Goal: Task Accomplishment & Management: Manage account settings

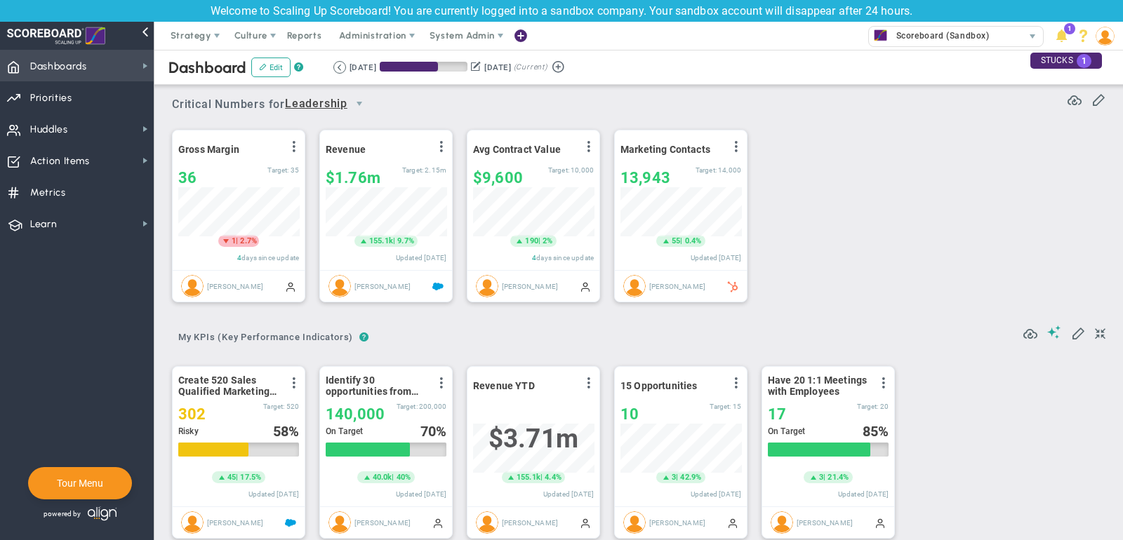
click at [106, 68] on span "Dashboards Dashboards" at bounding box center [77, 66] width 154 height 32
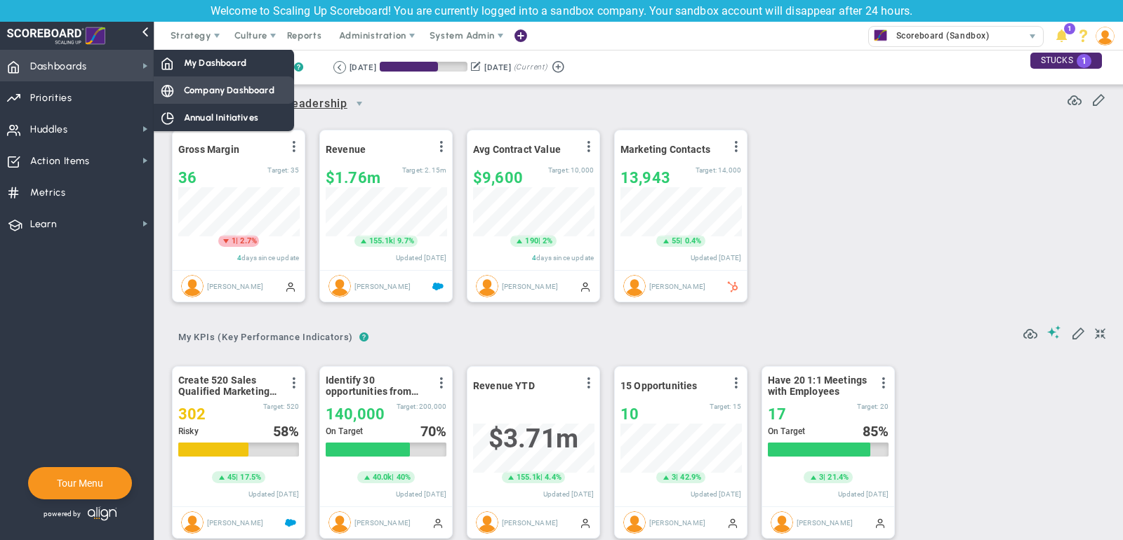
click at [238, 92] on span "Company Dashboard" at bounding box center [229, 90] width 91 height 13
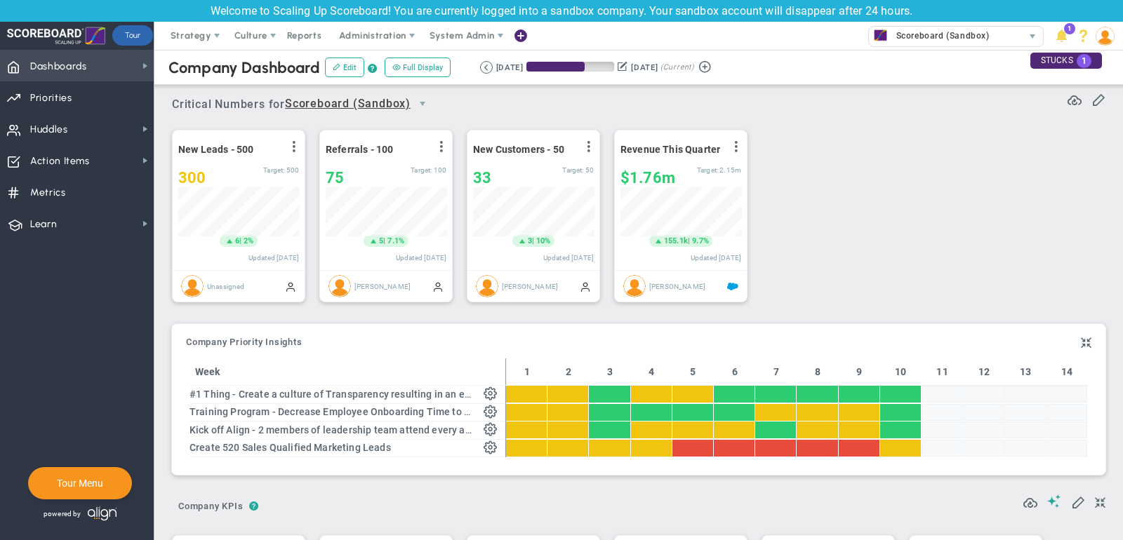
scroll to position [49, 121]
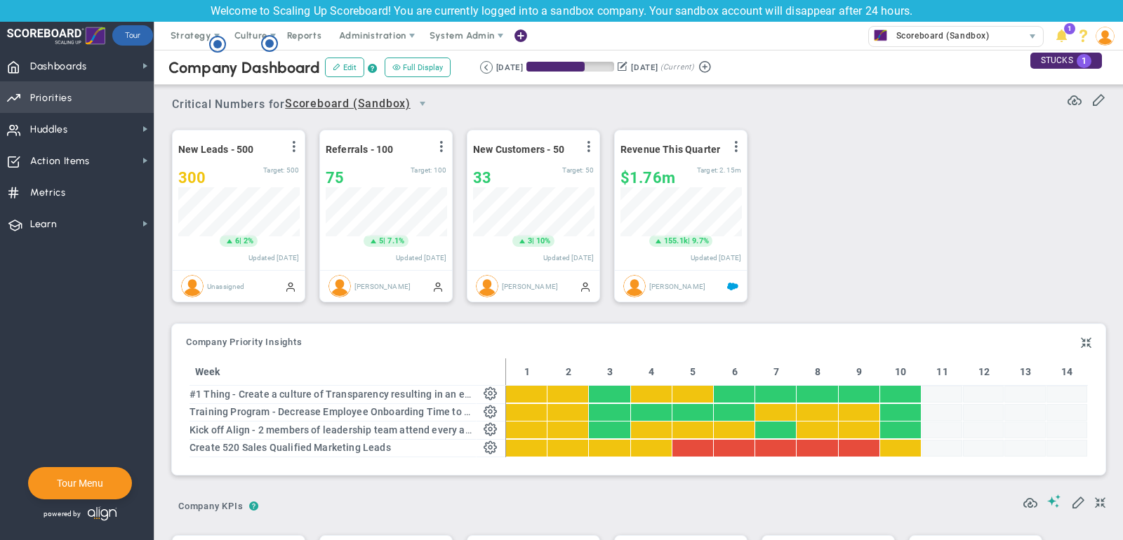
click at [27, 88] on span "Priorities Projects OKR Tree Priorities Projects OKRs" at bounding box center [77, 97] width 154 height 32
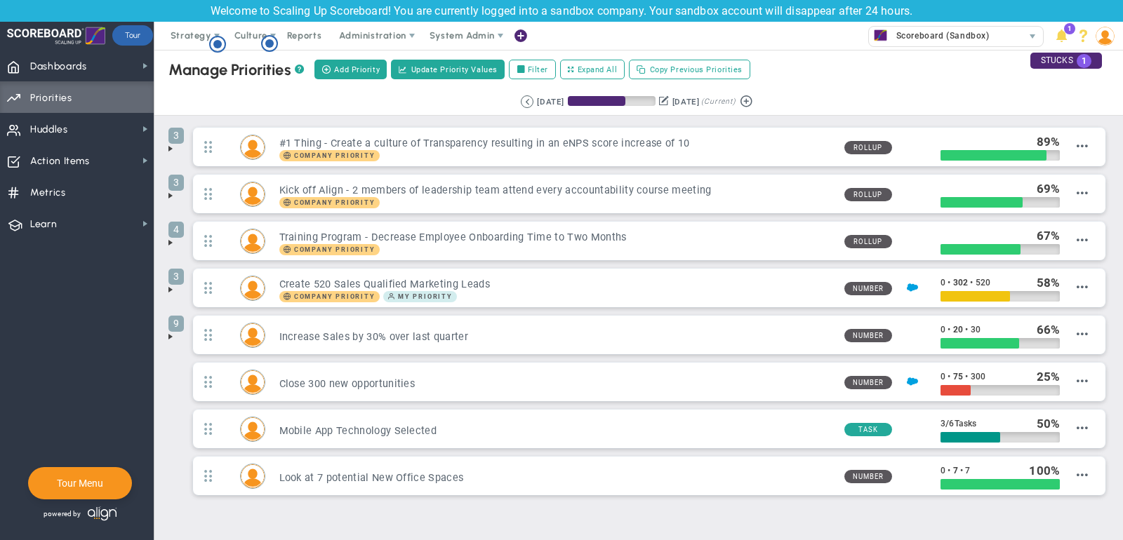
click at [171, 191] on span at bounding box center [170, 195] width 11 height 11
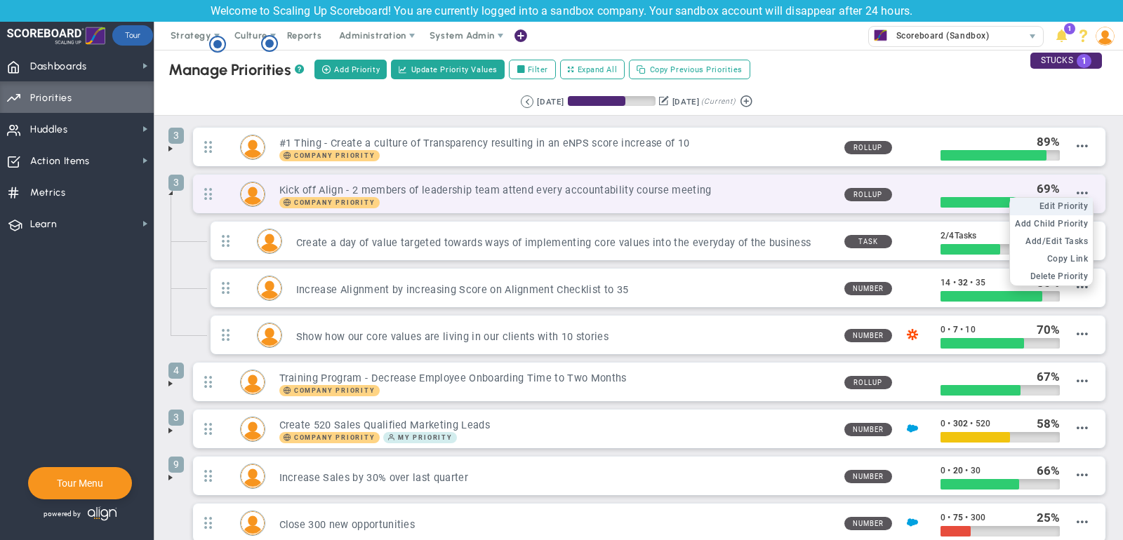
click at [1072, 201] on span "Edit Priority" at bounding box center [1063, 206] width 49 height 10
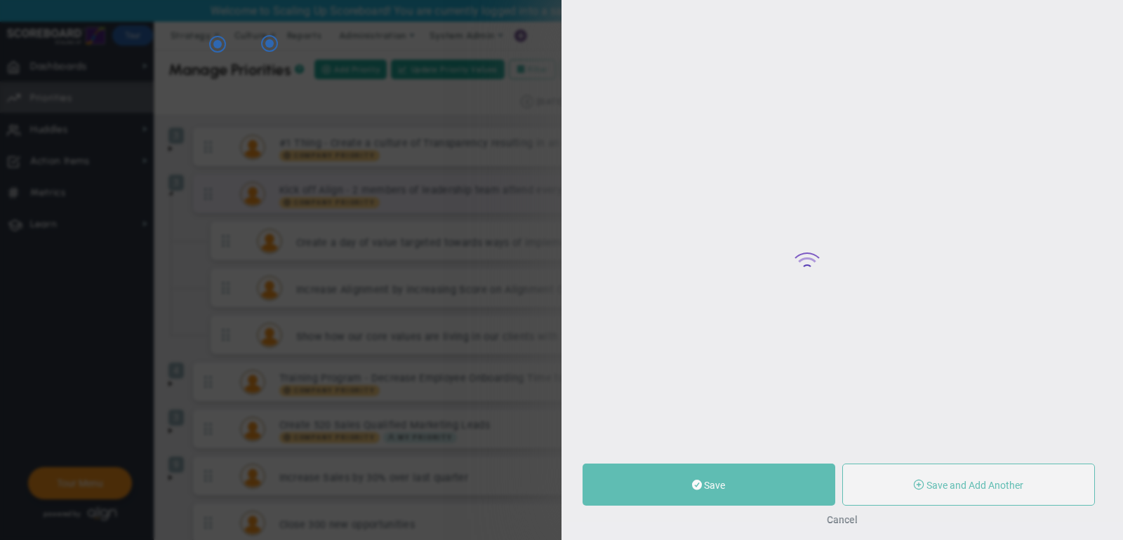
type input "Kick off Align - 2 members of leadership team attend every accountability cours…"
type input "0"
type input "69"
type input "100"
radio input "true"
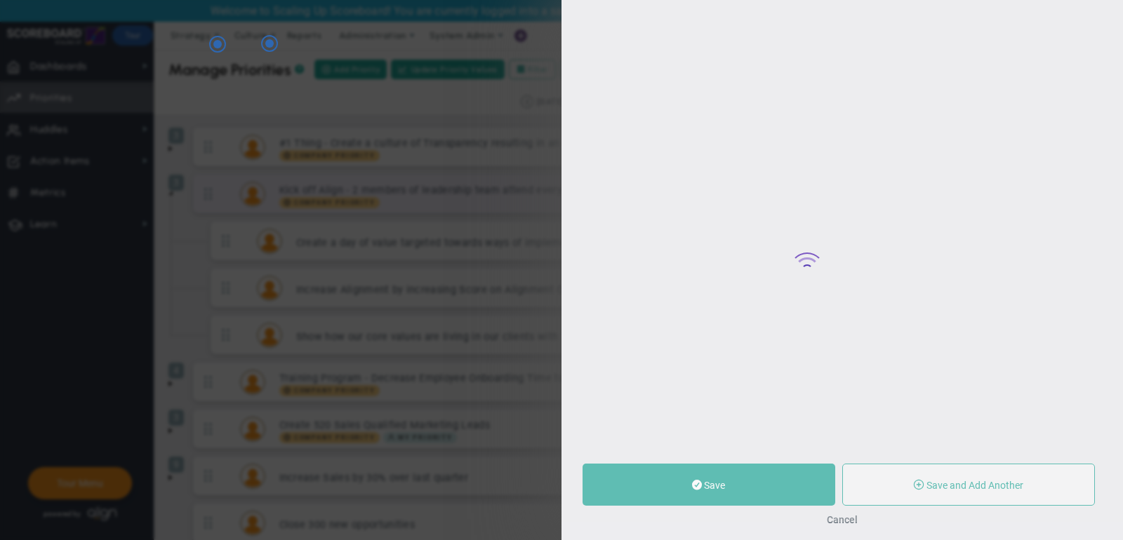
type input "[PERSON_NAME]"
type input "0"
type input "69"
type input "100"
radio input "true"
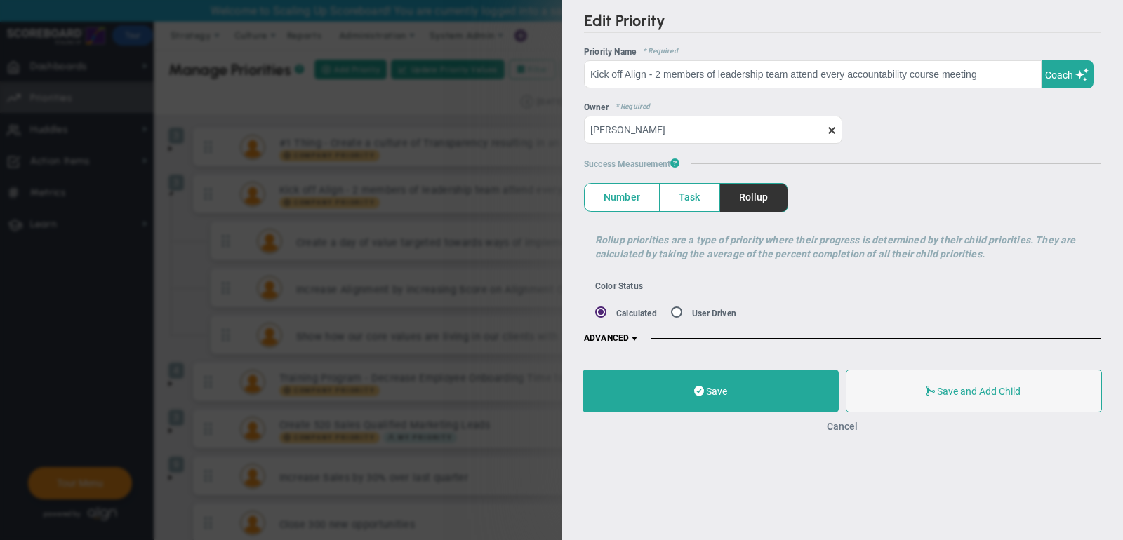
click at [841, 421] on button "Cancel" at bounding box center [842, 426] width 31 height 11
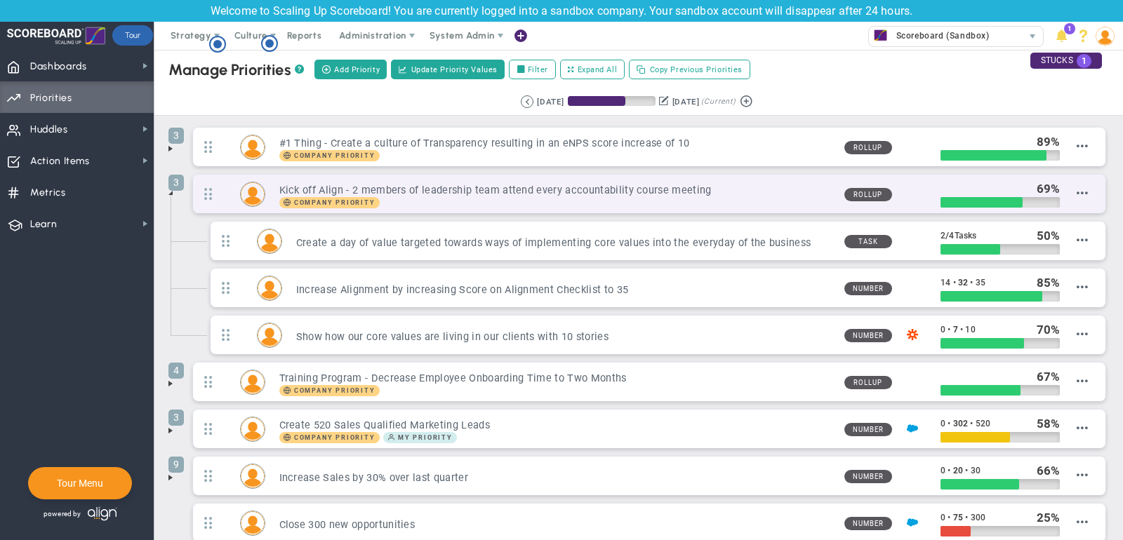
click at [481, 204] on div "Company Priority" at bounding box center [556, 202] width 554 height 11
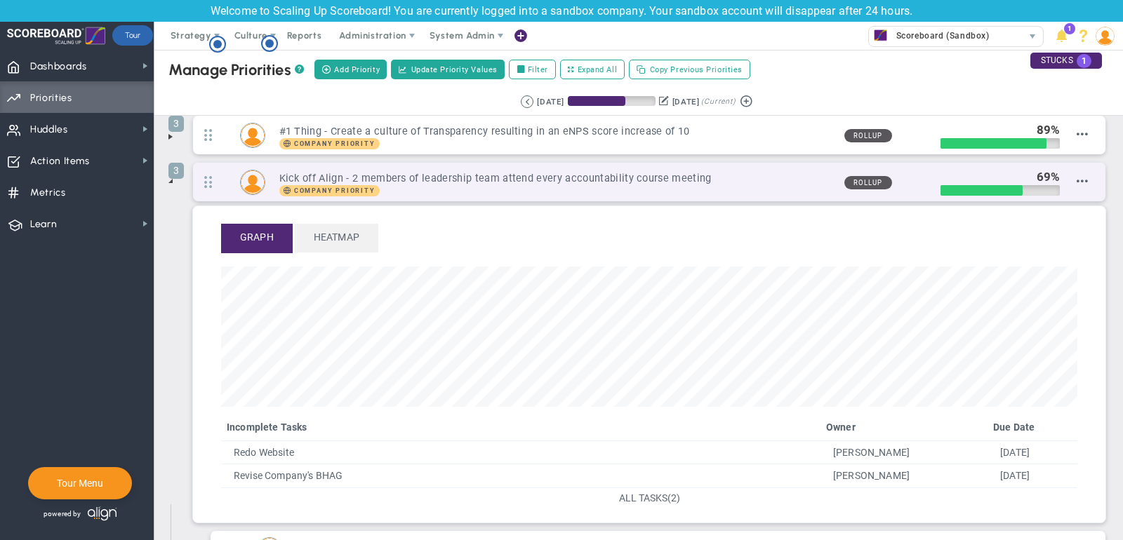
scroll to position [23, 0]
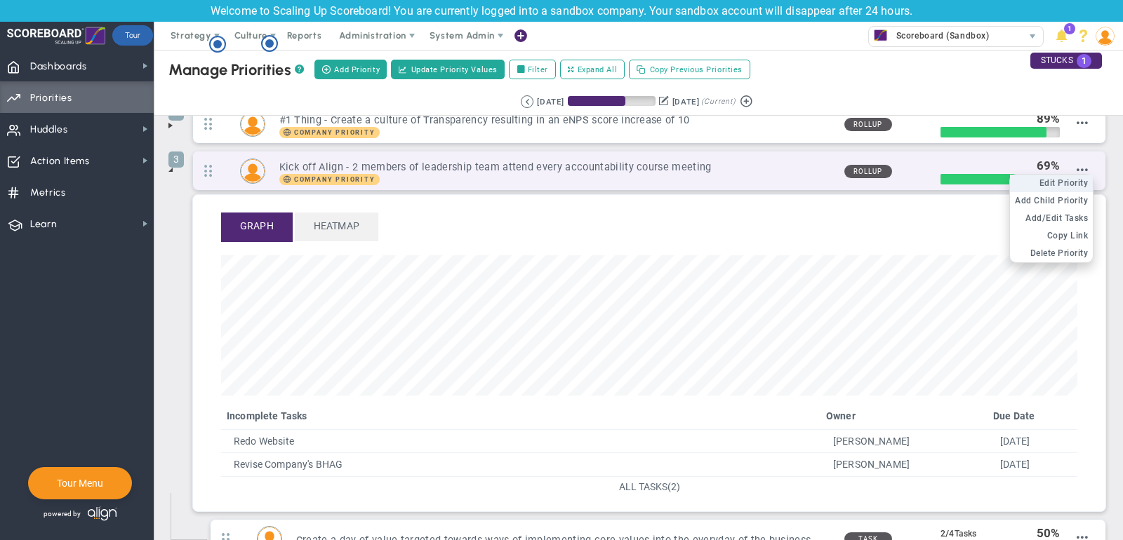
click at [1057, 178] on span "Edit Priority" at bounding box center [1063, 183] width 49 height 10
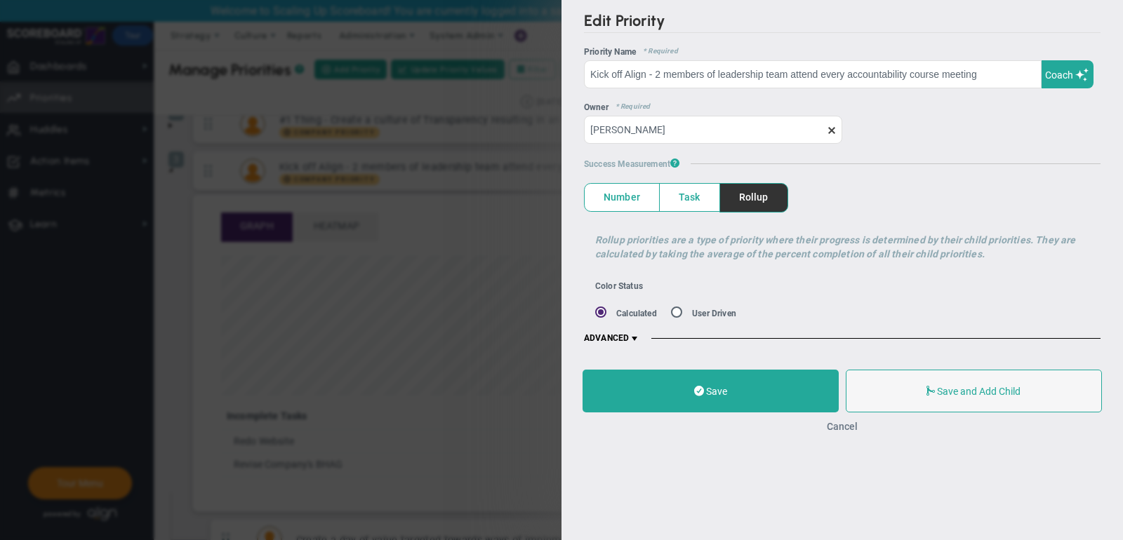
click at [837, 421] on button "Cancel" at bounding box center [842, 426] width 31 height 11
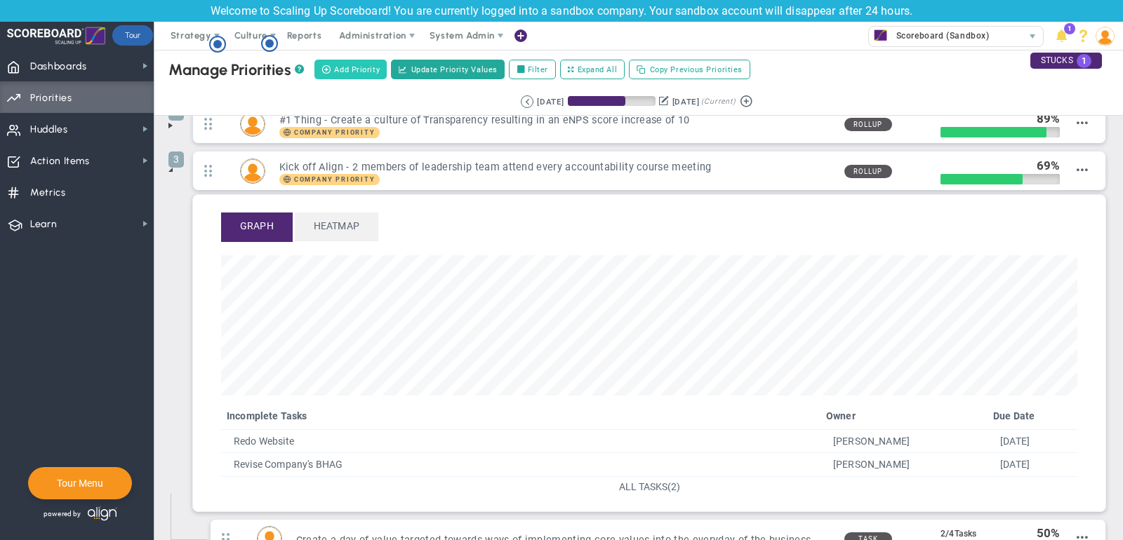
click at [352, 69] on span "Add Priority" at bounding box center [357, 70] width 46 height 12
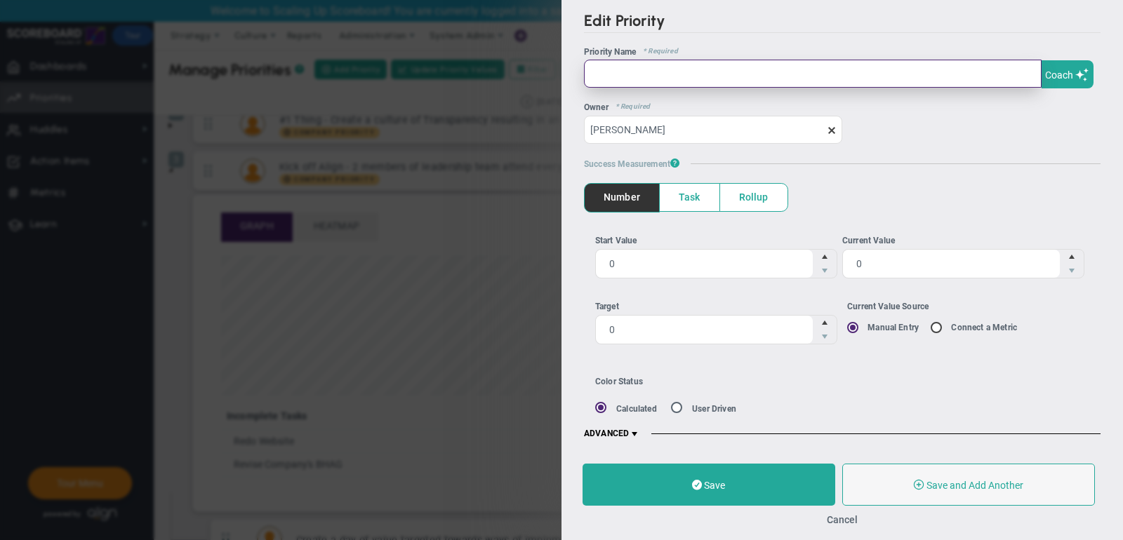
click at [923, 71] on input "text" at bounding box center [813, 74] width 458 height 28
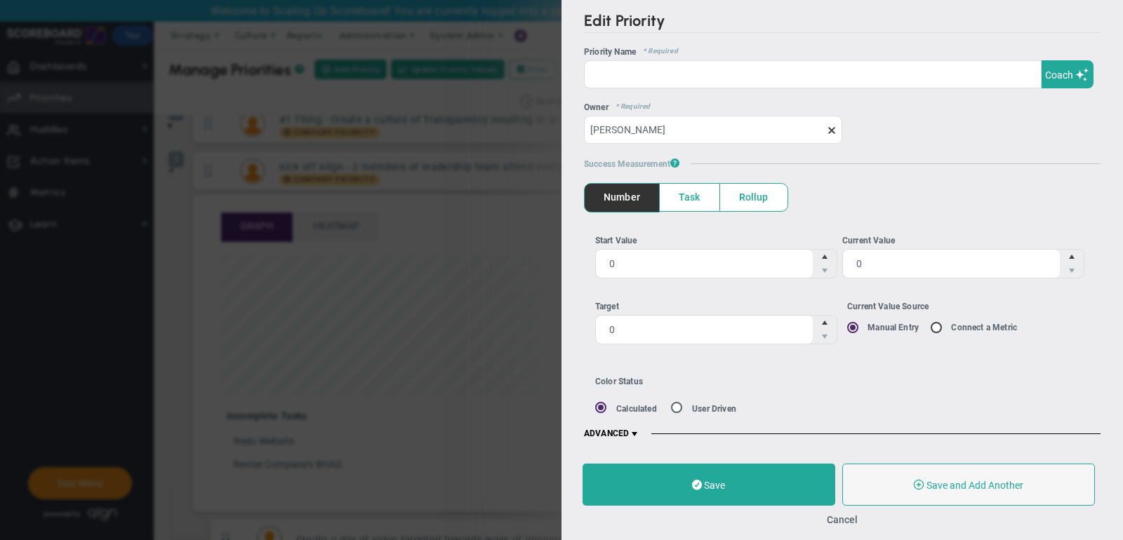
click at [630, 429] on span "ADVANCED" at bounding box center [612, 434] width 56 height 11
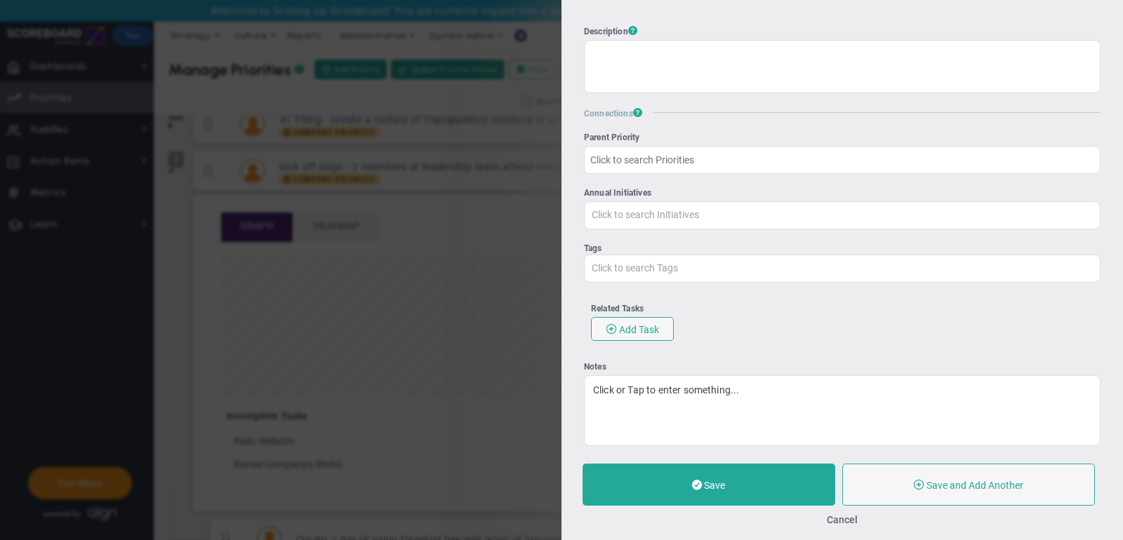
scroll to position [491, 0]
click at [639, 326] on span "Add Task" at bounding box center [639, 331] width 40 height 11
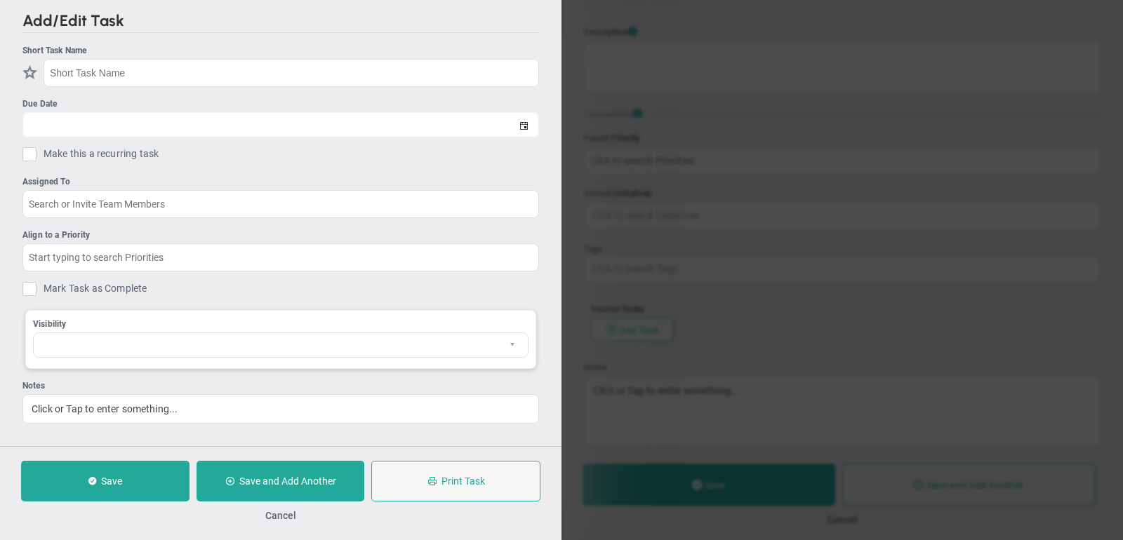
checkbox input "false"
type input "[DATE]"
checkbox input "false"
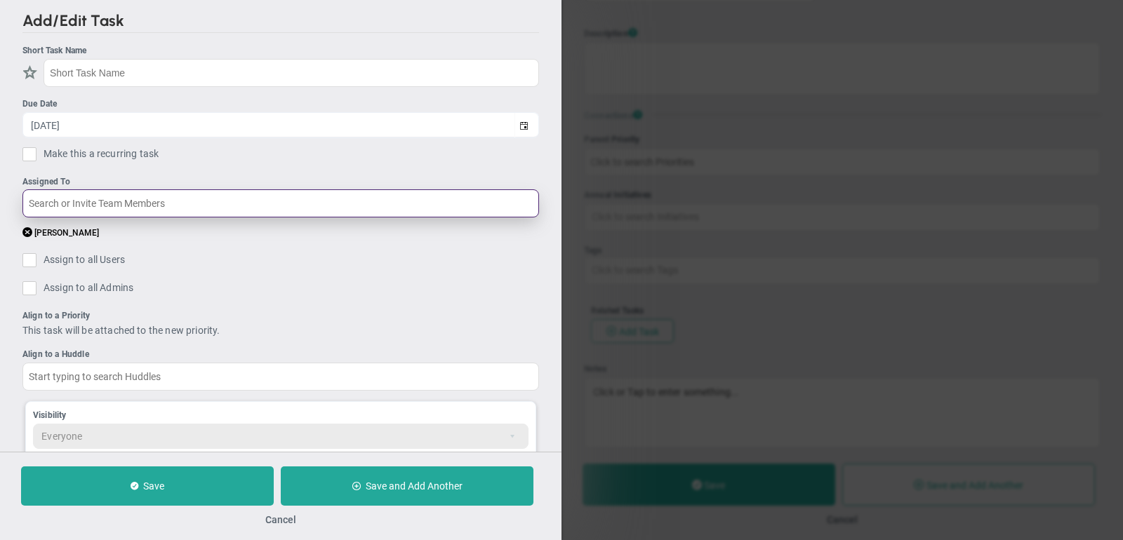
click at [349, 206] on input "text" at bounding box center [280, 204] width 517 height 28
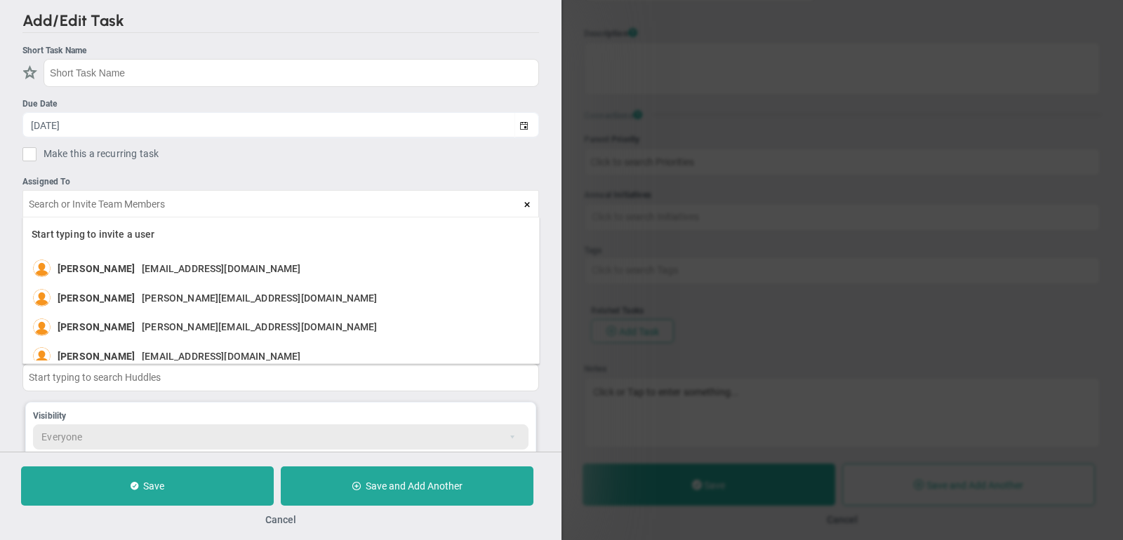
click at [255, 164] on ul "Short Task Name Due Date [DATE] Make this a recurring task You are creating a r…" at bounding box center [280, 288] width 517 height 489
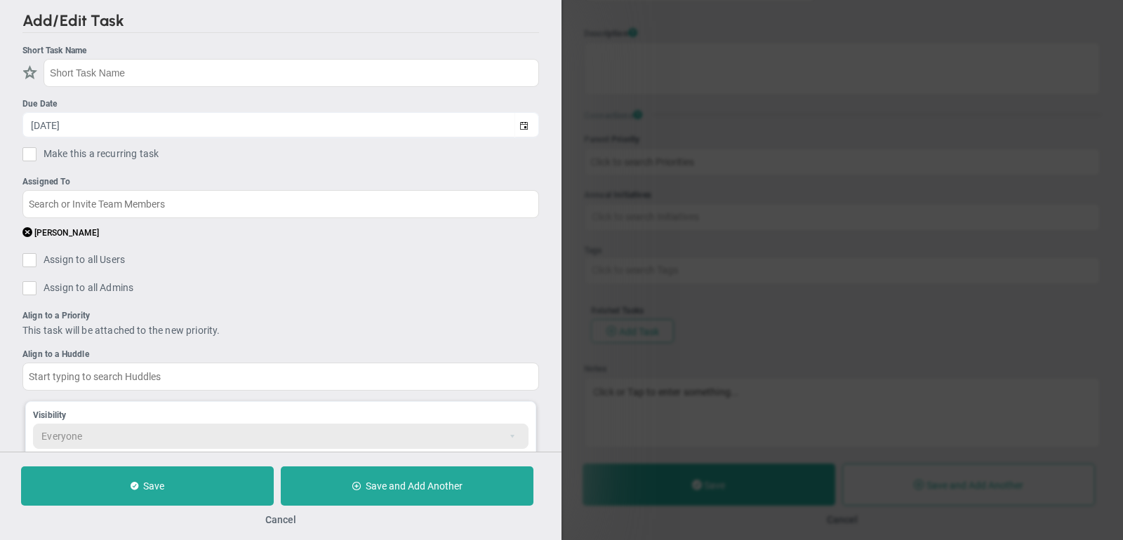
scroll to position [100, 0]
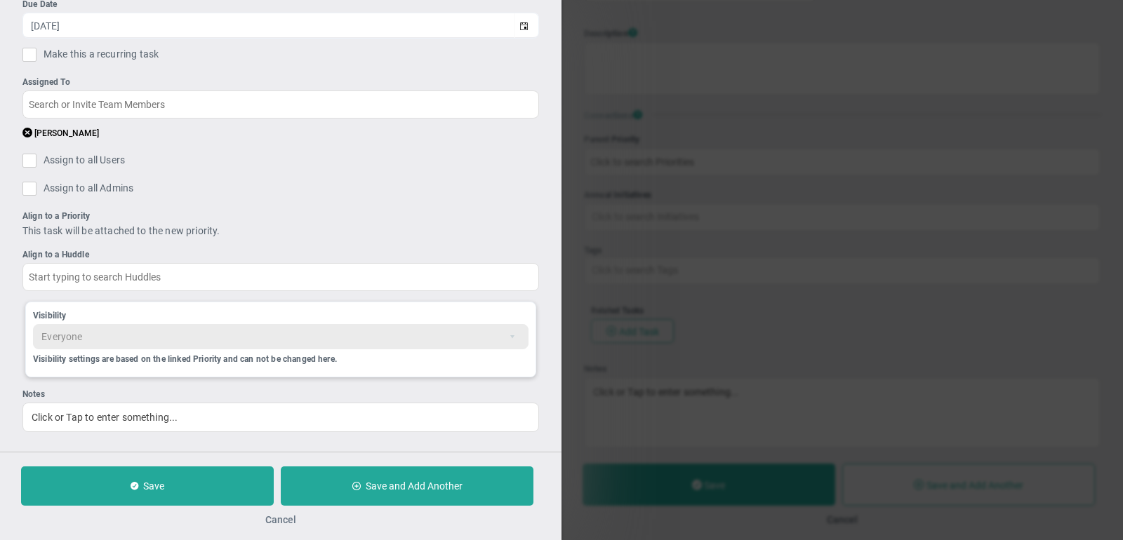
click at [286, 520] on button "Cancel" at bounding box center [280, 519] width 31 height 11
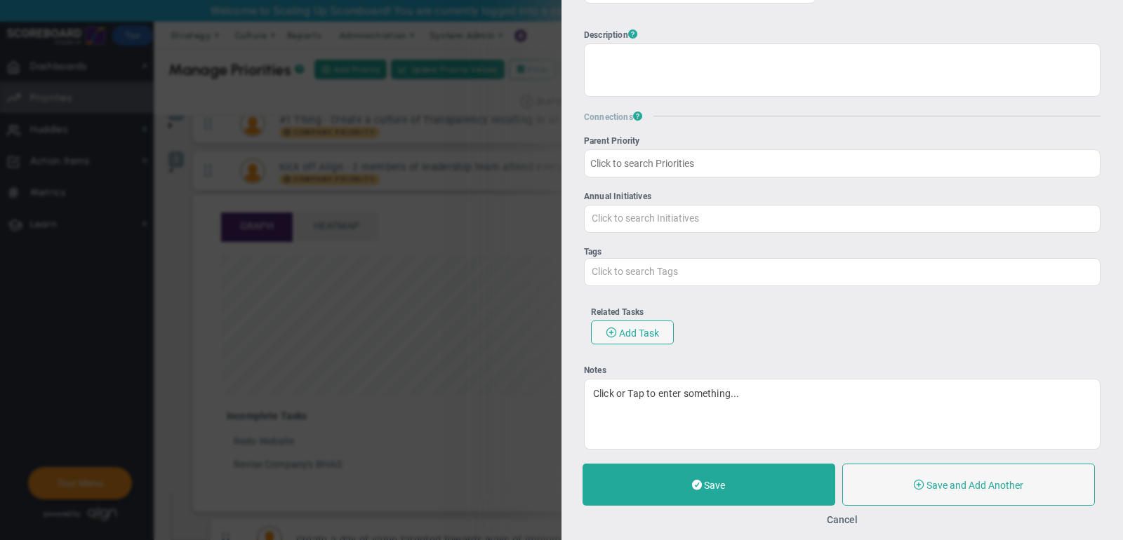
scroll to position [491, 0]
click at [842, 520] on button "Cancel" at bounding box center [842, 519] width 31 height 11
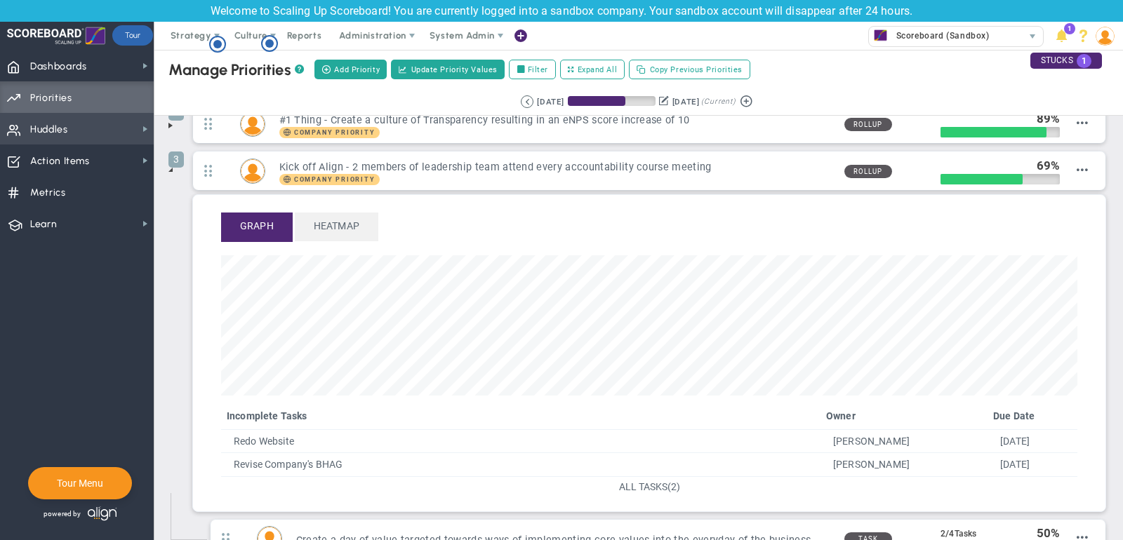
click at [117, 122] on span "Huddles Huddles" at bounding box center [77, 129] width 154 height 32
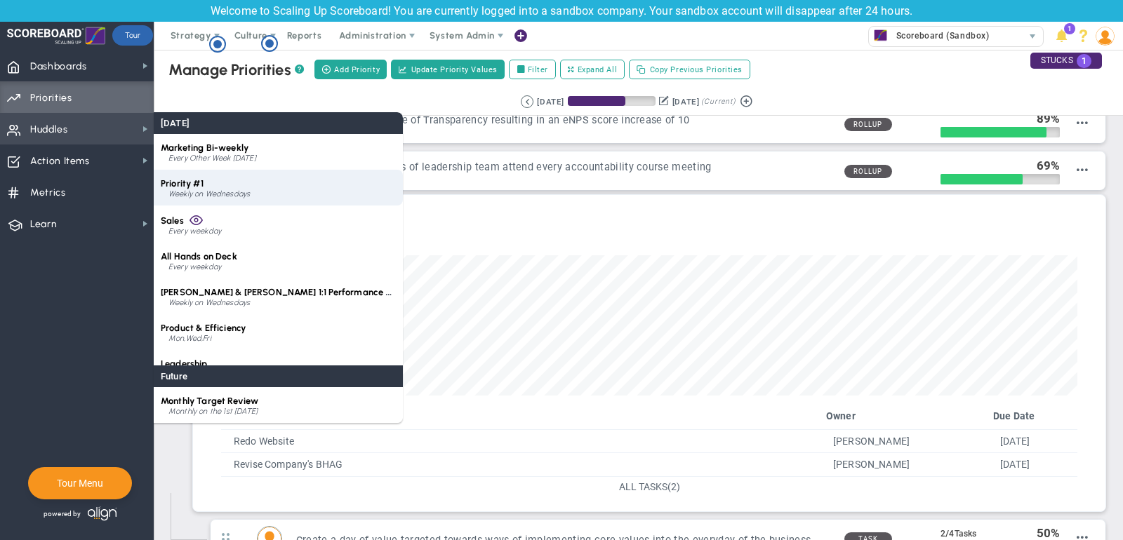
click at [215, 184] on div "Priority #1 Weekly on Wednesdays" at bounding box center [278, 188] width 249 height 36
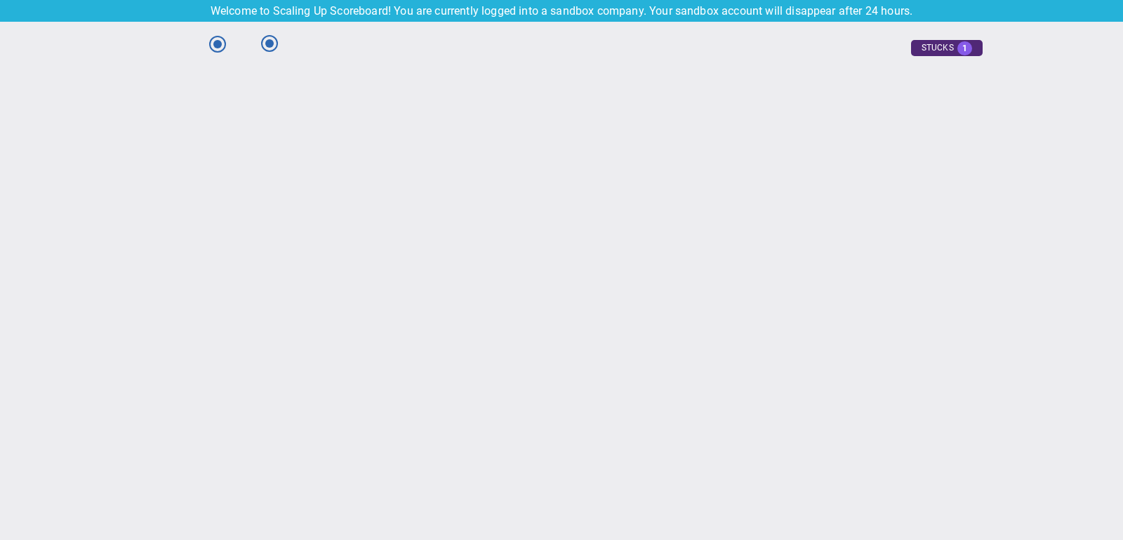
type input "[DATE]"
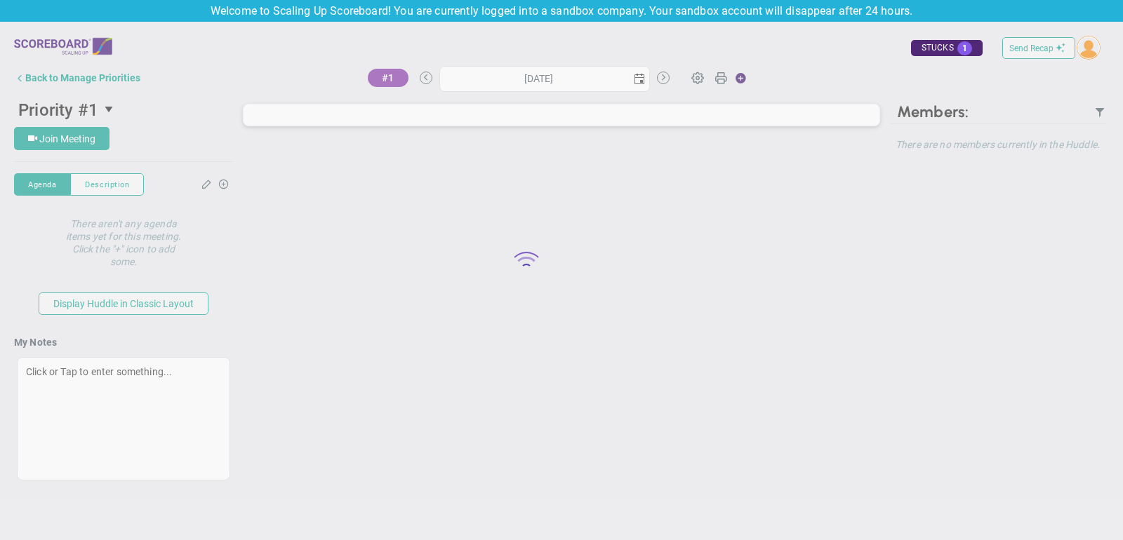
type input "[DATE]"
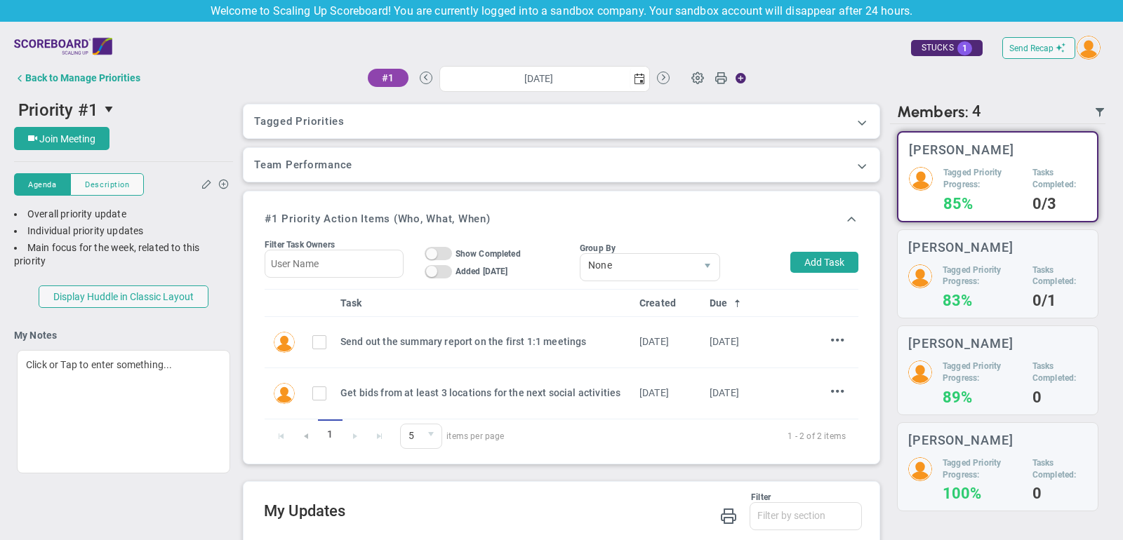
click at [568, 115] on h3 "Tagged Priorities" at bounding box center [561, 121] width 615 height 13
click at [863, 121] on span at bounding box center [862, 122] width 14 height 14
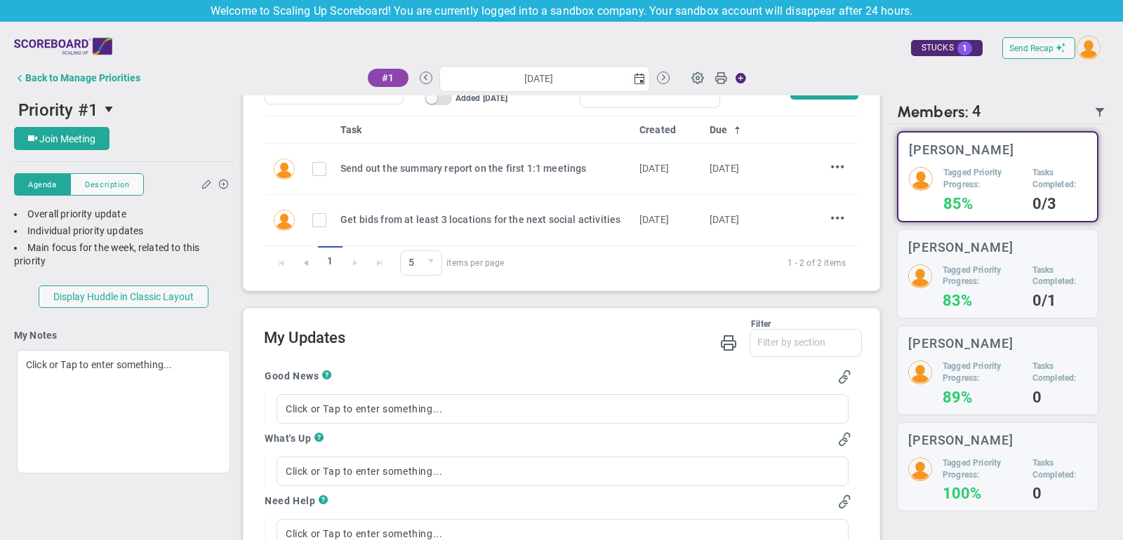
scroll to position [311, 0]
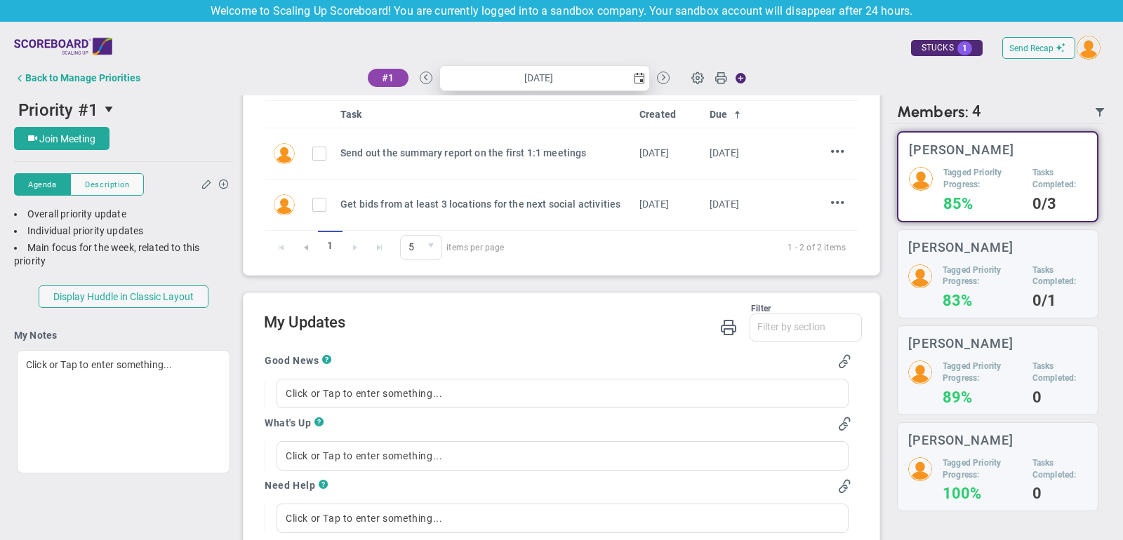
click at [642, 74] on span "select" at bounding box center [639, 78] width 11 height 11
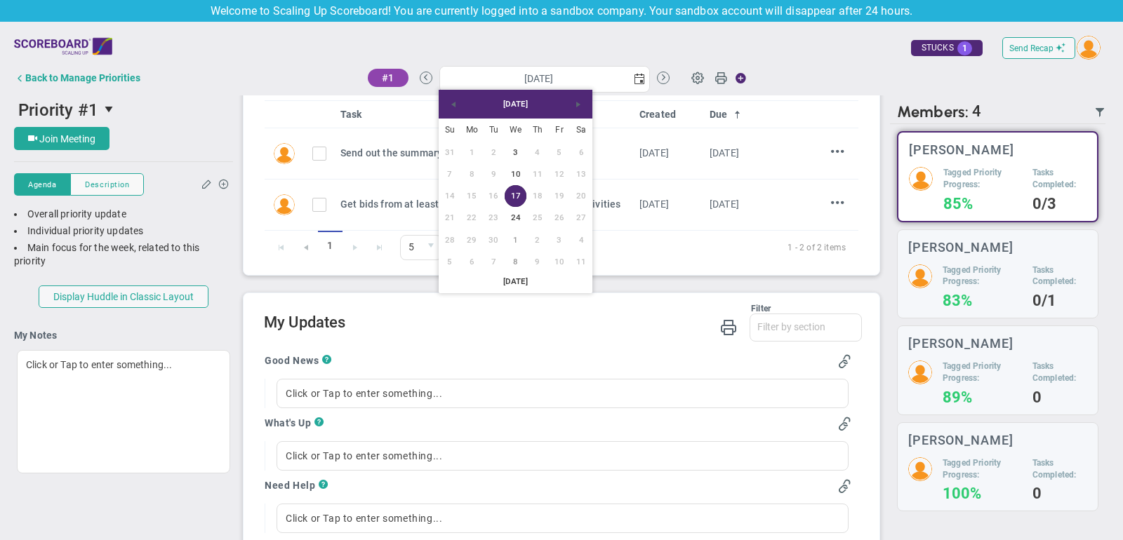
click at [626, 325] on h2 "My Updates" at bounding box center [563, 324] width 598 height 20
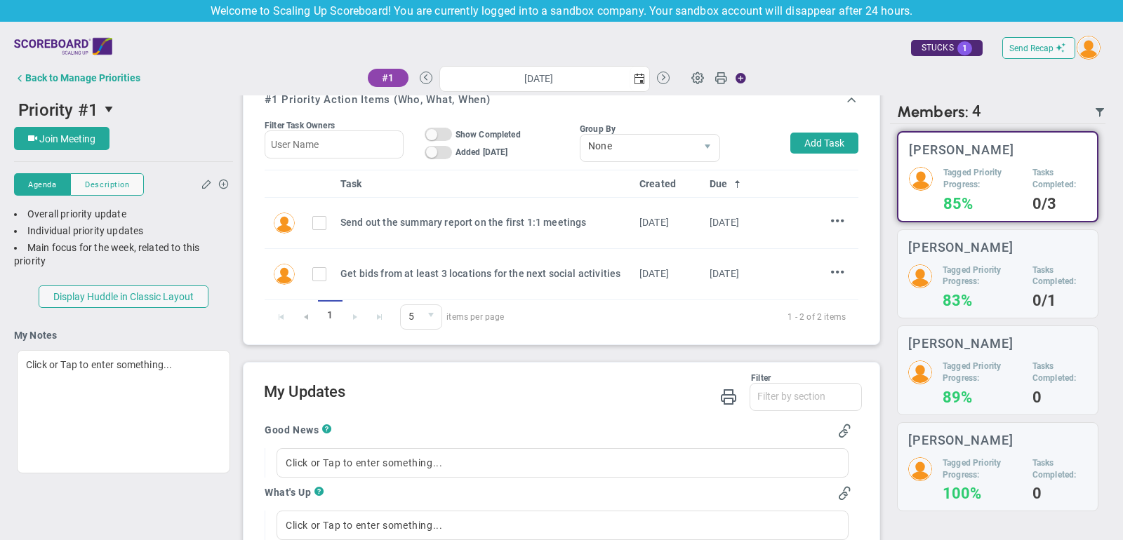
scroll to position [295, 0]
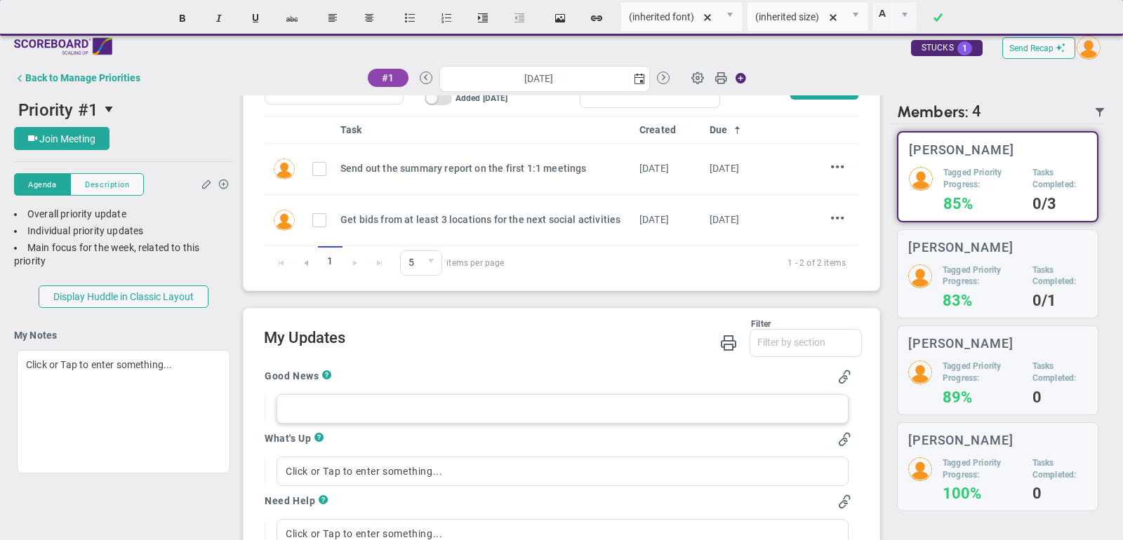
click at [406, 400] on div at bounding box center [563, 408] width 572 height 29
click at [458, 352] on div "Filter Good News What's Up Need Help Priority Progress Last Week's Top Tasks Th…" at bounding box center [563, 339] width 598 height 40
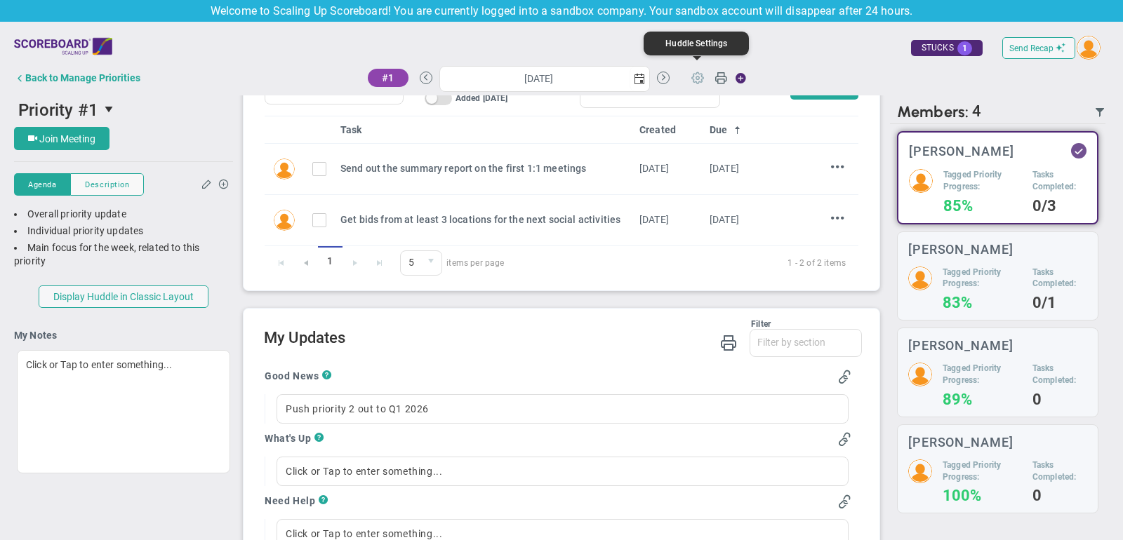
click at [699, 70] on span at bounding box center [697, 77] width 27 height 27
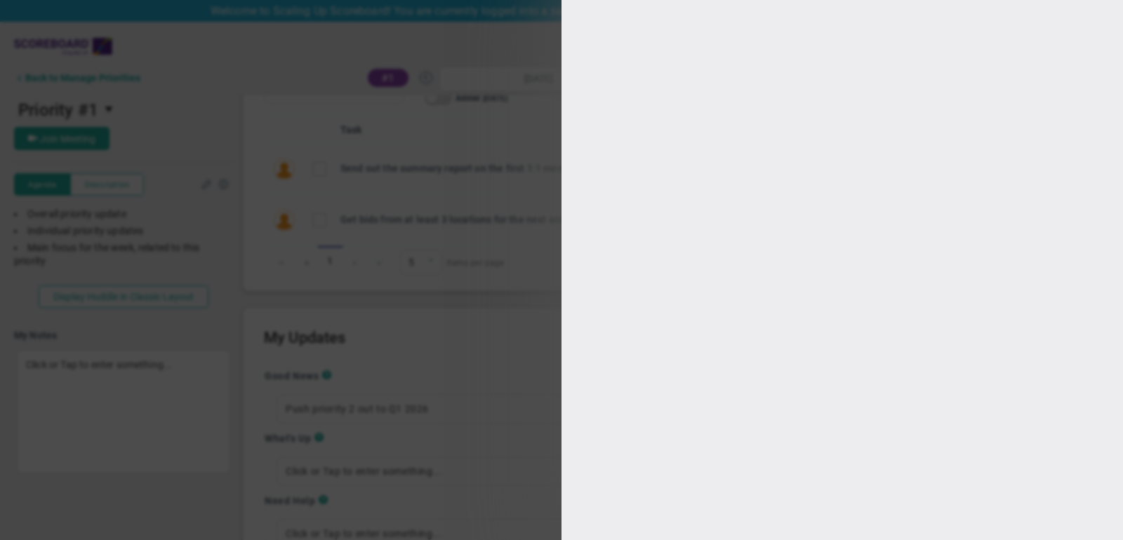
type input "Priority #1"
type input "[URL][DOMAIN_NAME]"
type input "11:02:00"
type input "11:30:00"
type input "[PERSON_NAME]"
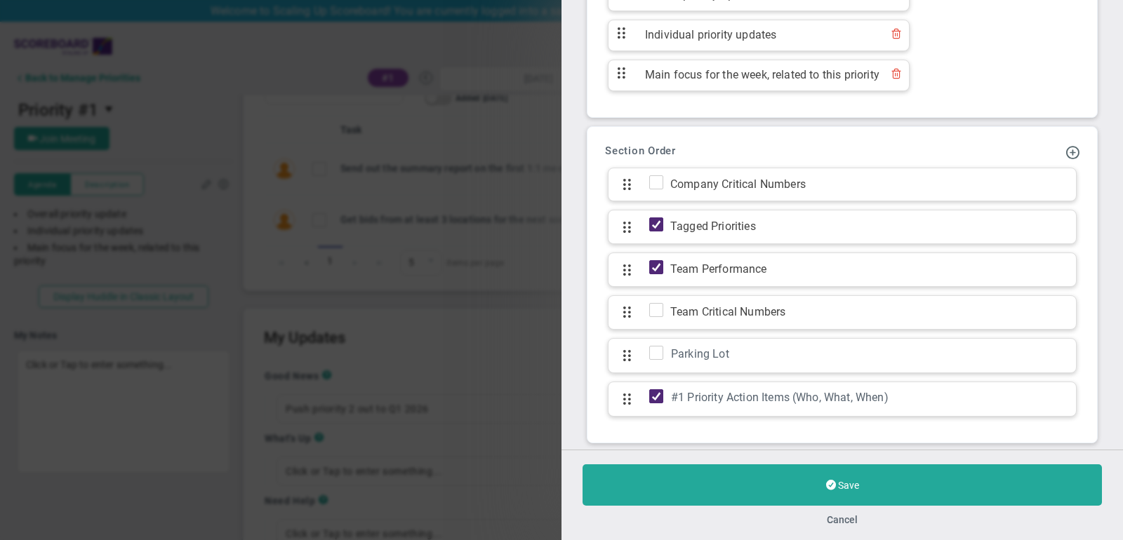
scroll to position [964, 0]
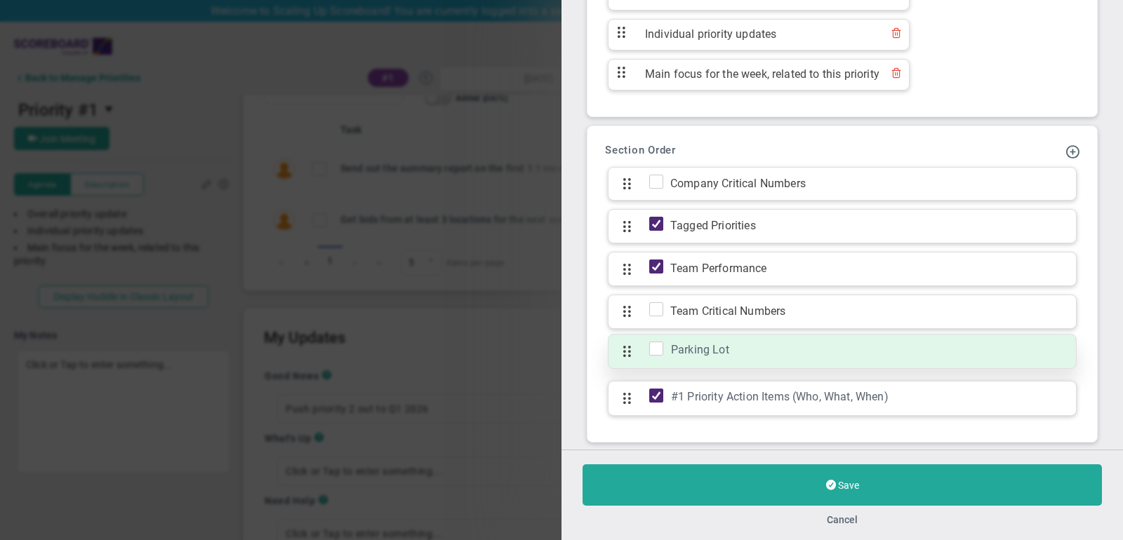
click at [656, 345] on input "checkbox" at bounding box center [660, 352] width 14 height 14
checkbox input "true"
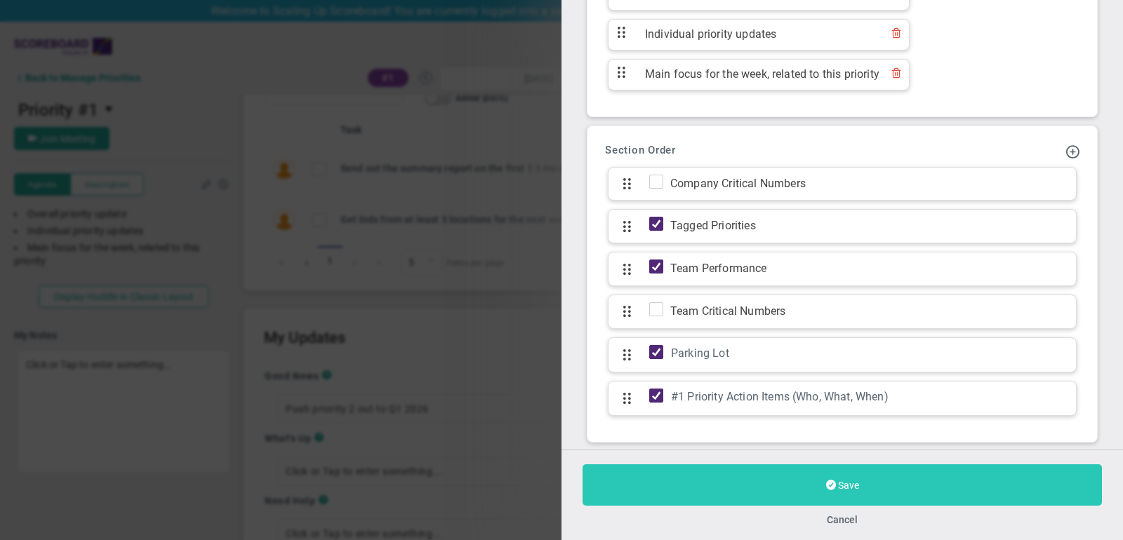
click at [954, 487] on button "Save" at bounding box center [842, 485] width 519 height 41
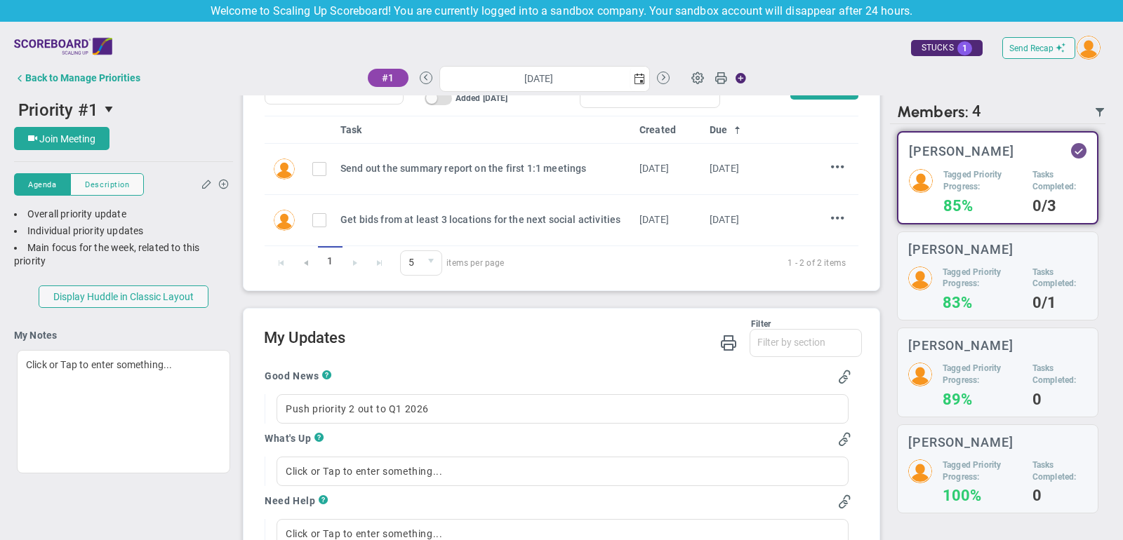
type input "[DATE]"
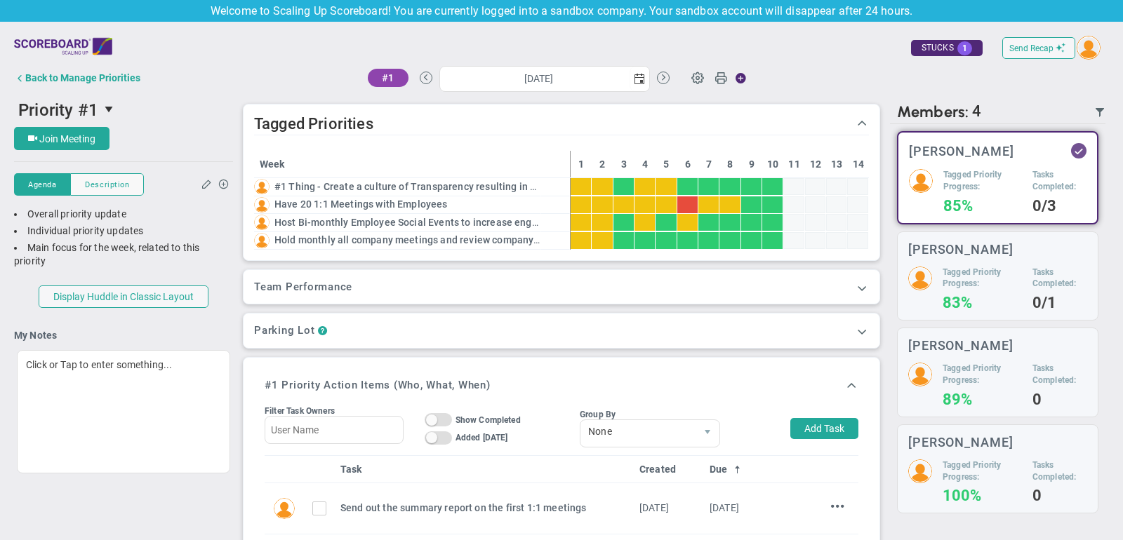
click at [538, 321] on div "Parking Lot ? Item Date Edited By 0 5 5 10 25 50 items per page No items to dis…" at bounding box center [562, 331] width 636 height 34
click at [863, 330] on span at bounding box center [862, 331] width 14 height 14
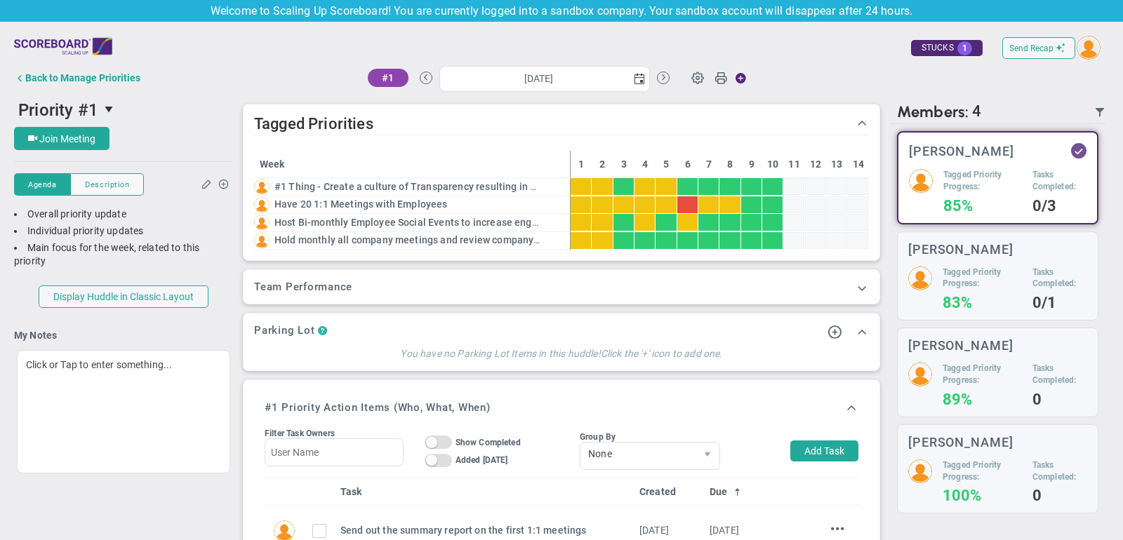
click at [324, 328] on span "?" at bounding box center [322, 331] width 9 height 13
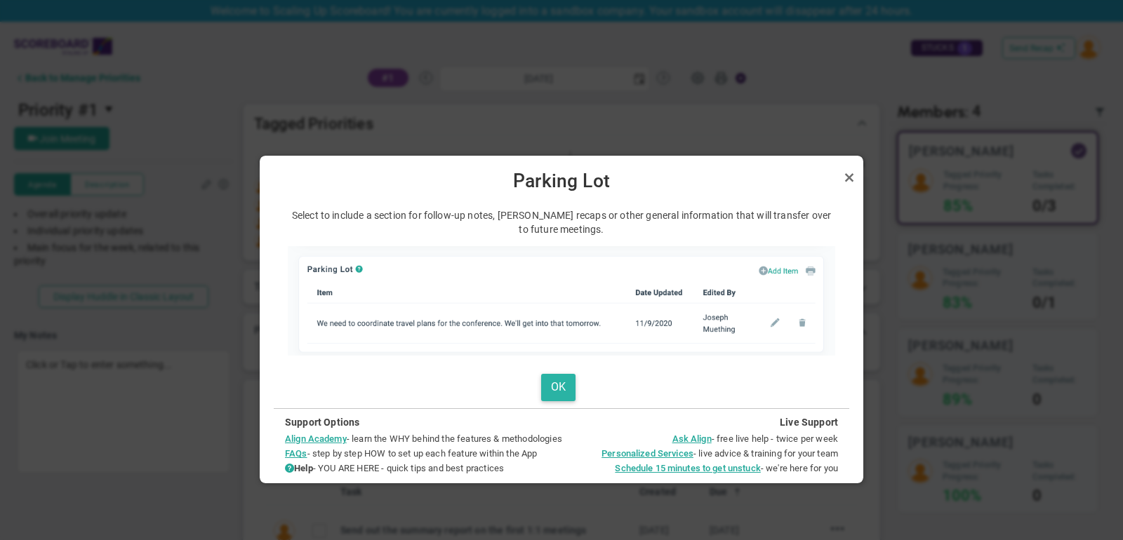
click at [564, 383] on button "OK" at bounding box center [558, 387] width 34 height 27
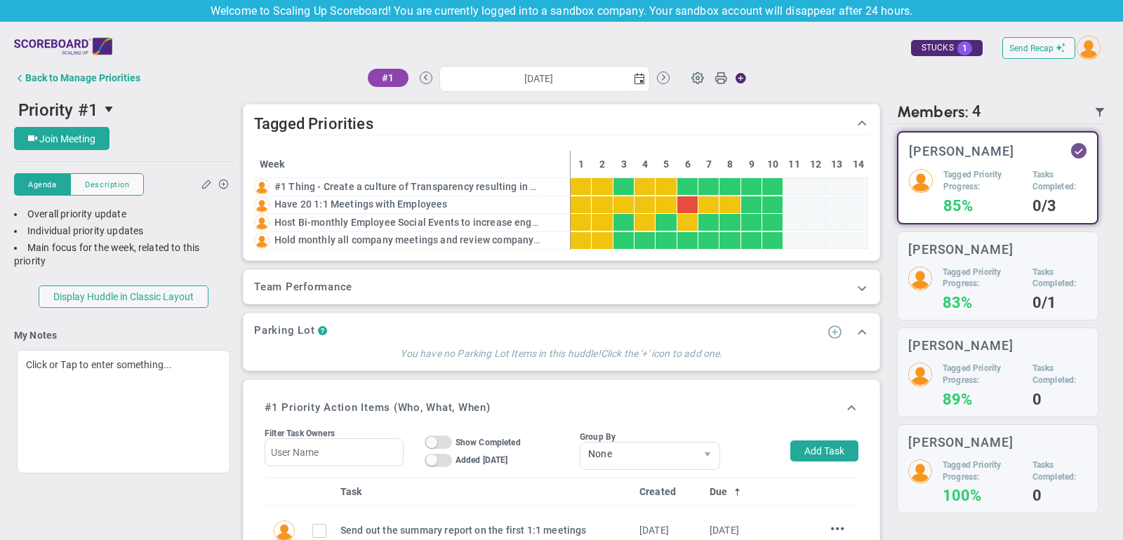
click at [836, 325] on span at bounding box center [835, 331] width 14 height 14
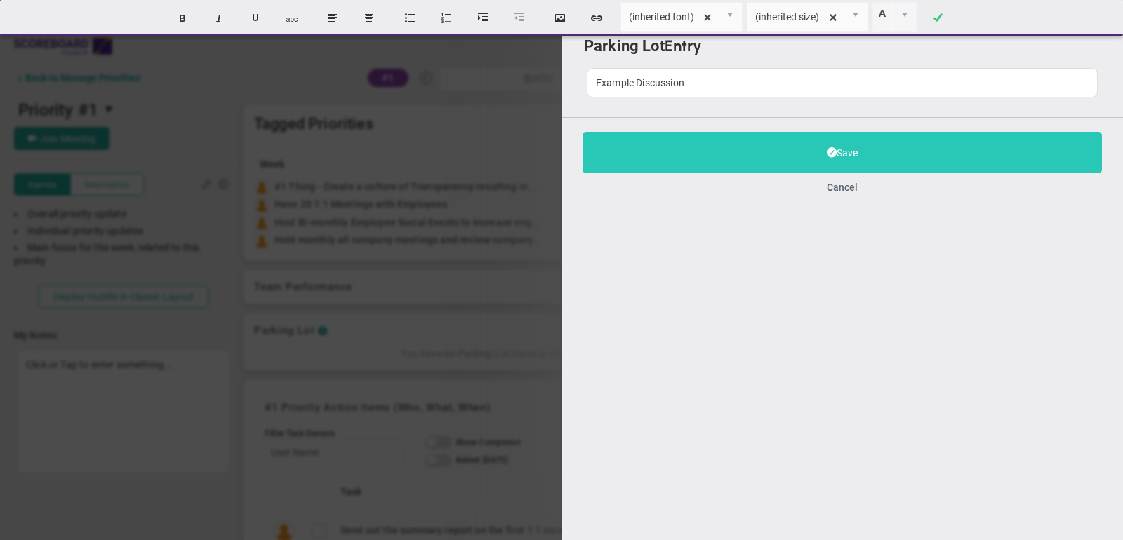
click at [766, 137] on button "Save" at bounding box center [842, 152] width 519 height 41
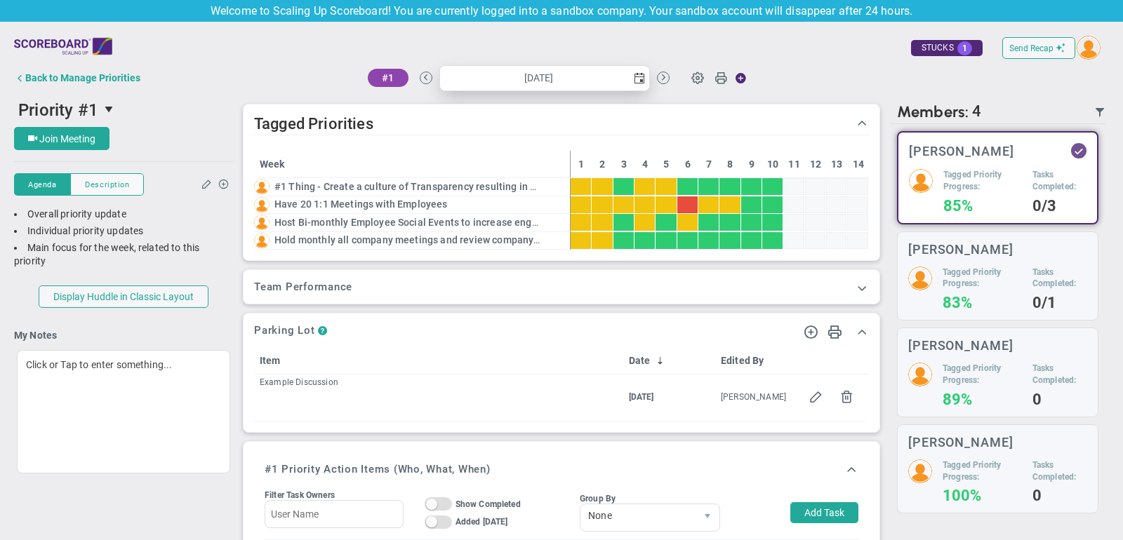
click at [639, 75] on span "select" at bounding box center [639, 78] width 11 height 11
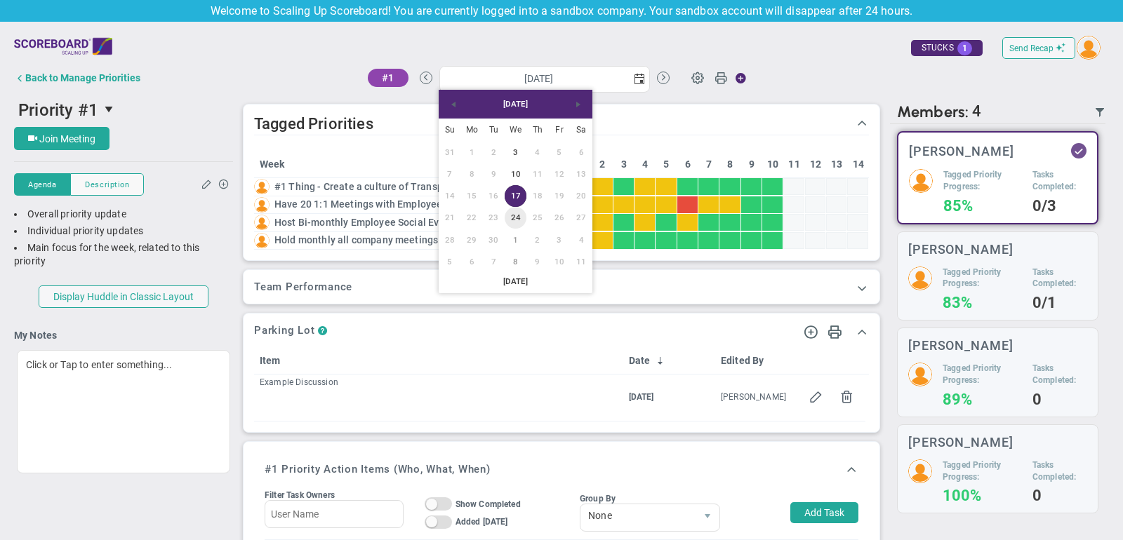
click at [512, 213] on link "24" at bounding box center [516, 218] width 22 height 22
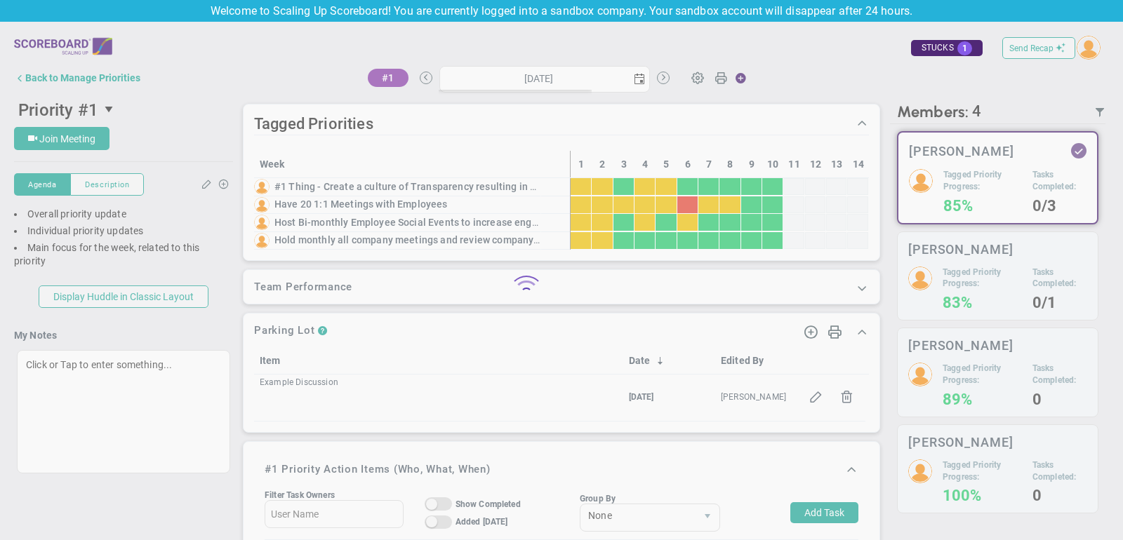
type input "[DATE]"
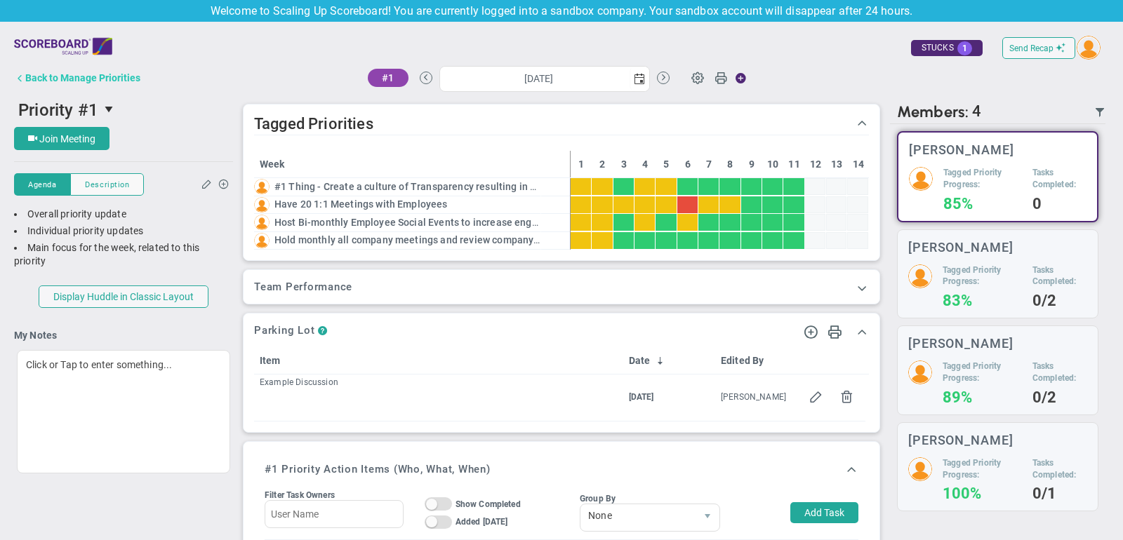
click at [81, 79] on div "Back to Manage Priorities" at bounding box center [82, 77] width 115 height 11
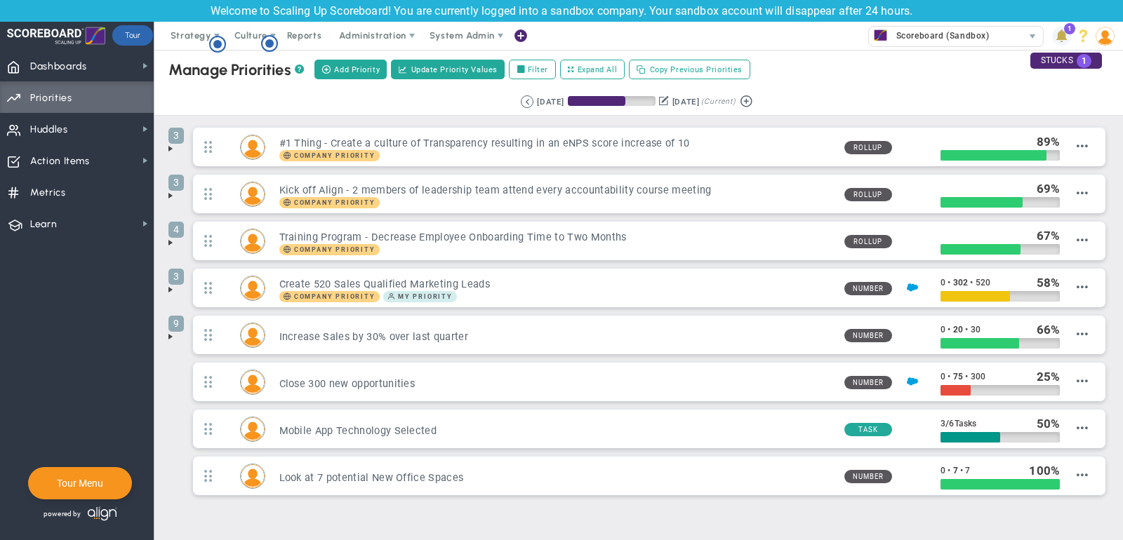
click at [1065, 36] on span at bounding box center [1061, 36] width 19 height 19
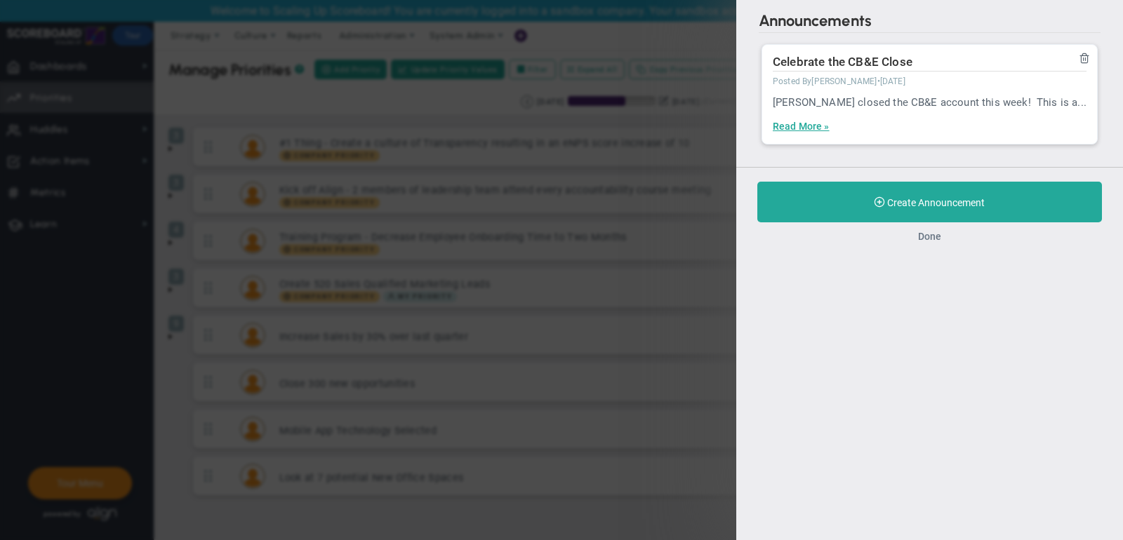
click at [933, 235] on button "Done" at bounding box center [929, 236] width 23 height 11
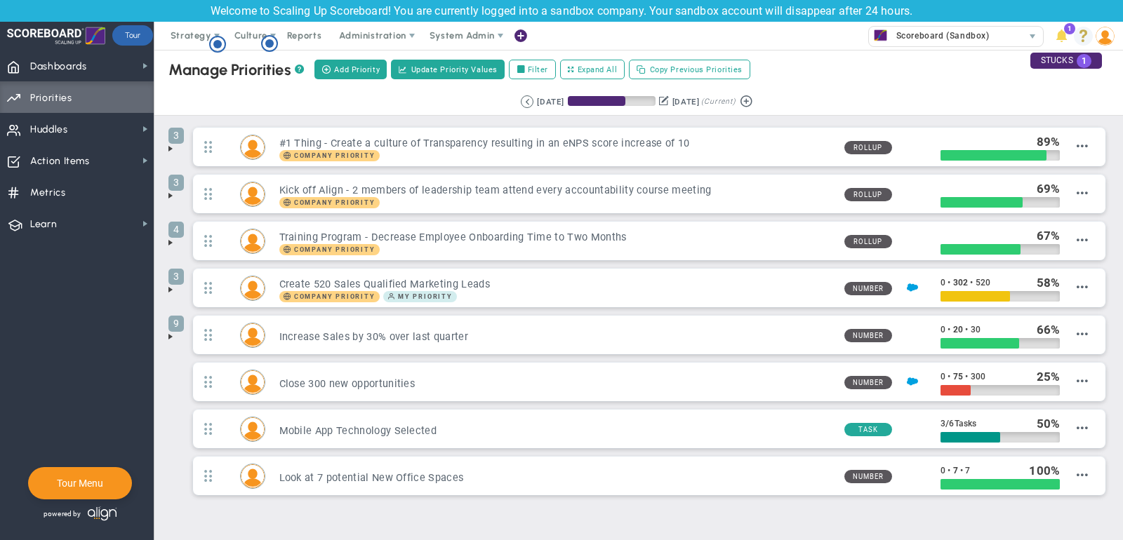
click at [1082, 38] on span at bounding box center [1083, 36] width 19 height 19
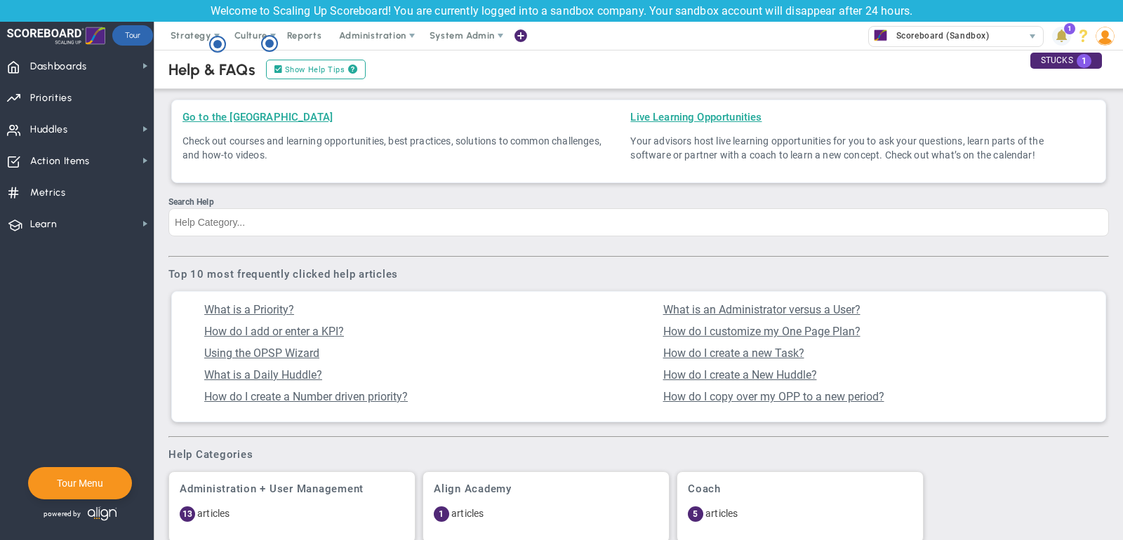
click at [1067, 36] on span at bounding box center [1061, 36] width 19 height 19
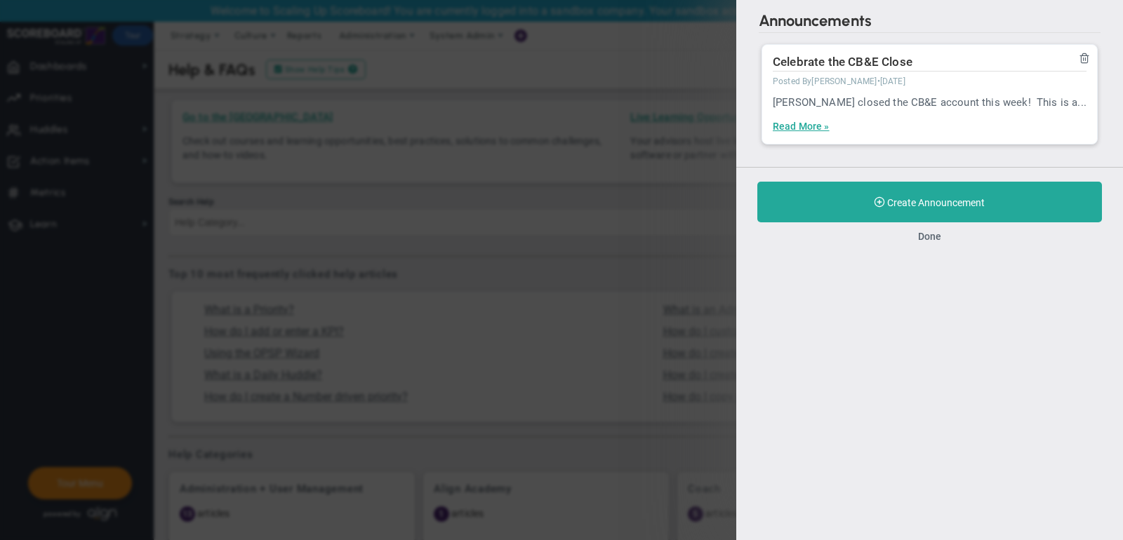
click at [941, 235] on div "Done" at bounding box center [929, 236] width 345 height 13
click at [922, 237] on button "Done" at bounding box center [929, 236] width 23 height 11
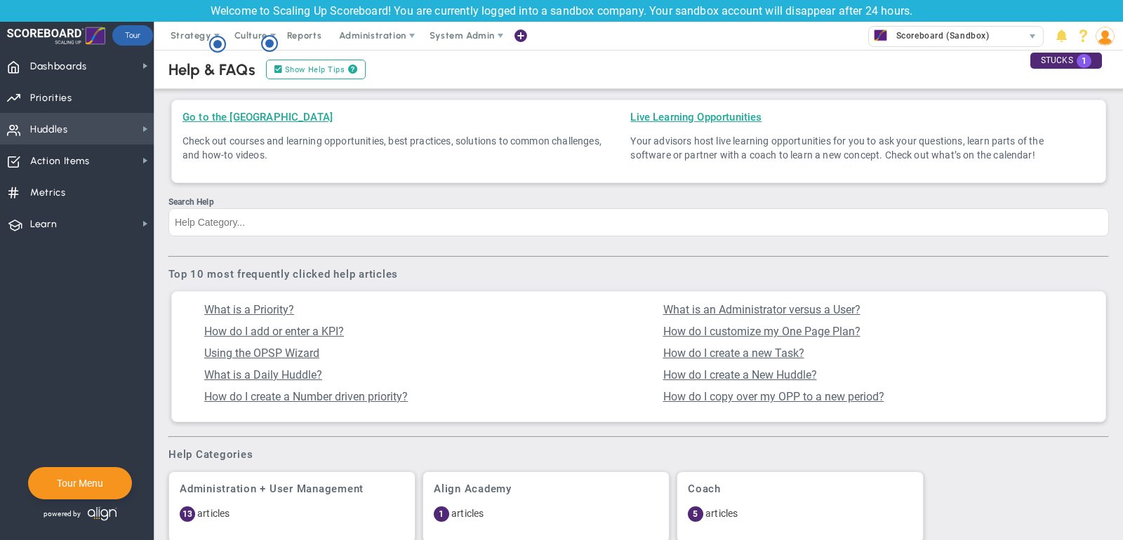
click at [105, 114] on span "Huddles Huddles" at bounding box center [77, 129] width 154 height 32
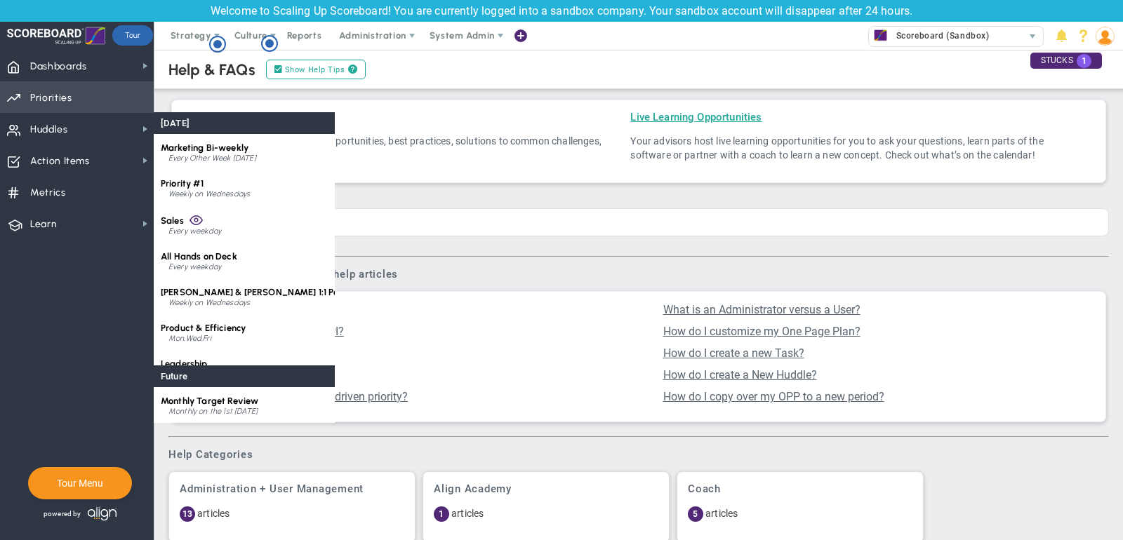
click at [88, 99] on span "Priorities Projects OKR Tree Priorities Projects OKRs" at bounding box center [77, 97] width 154 height 32
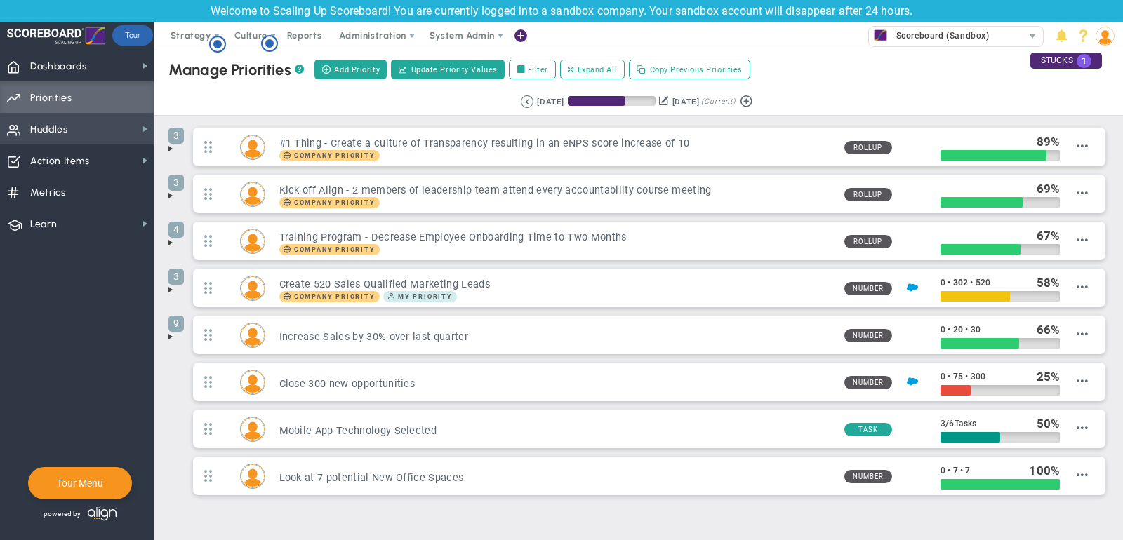
click at [112, 133] on span "Huddles Huddles" at bounding box center [77, 129] width 154 height 32
click at [1079, 62] on span "1" at bounding box center [1084, 61] width 15 height 14
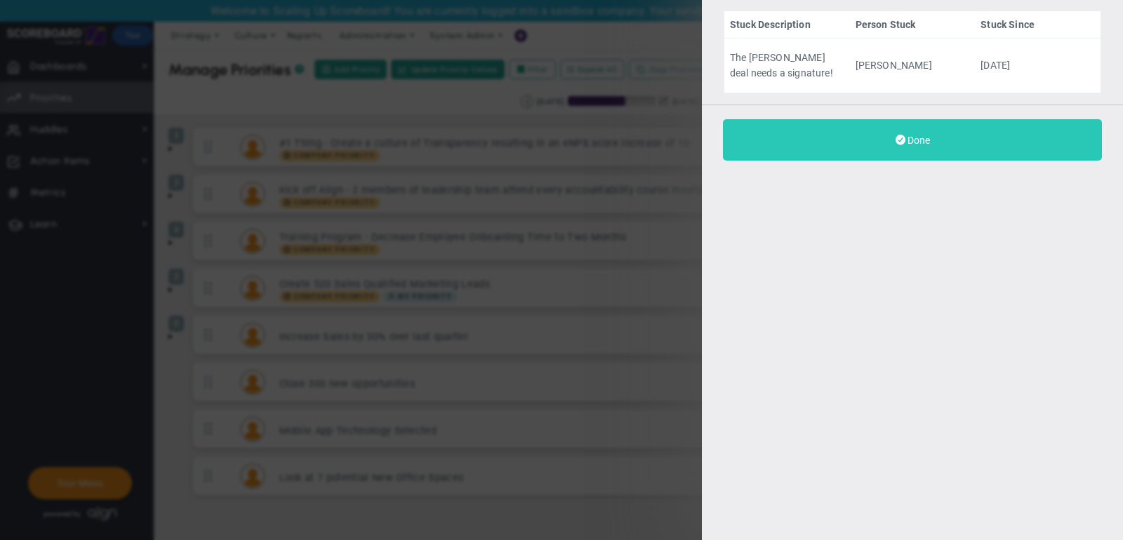
click at [891, 143] on button "Done" at bounding box center [912, 139] width 379 height 41
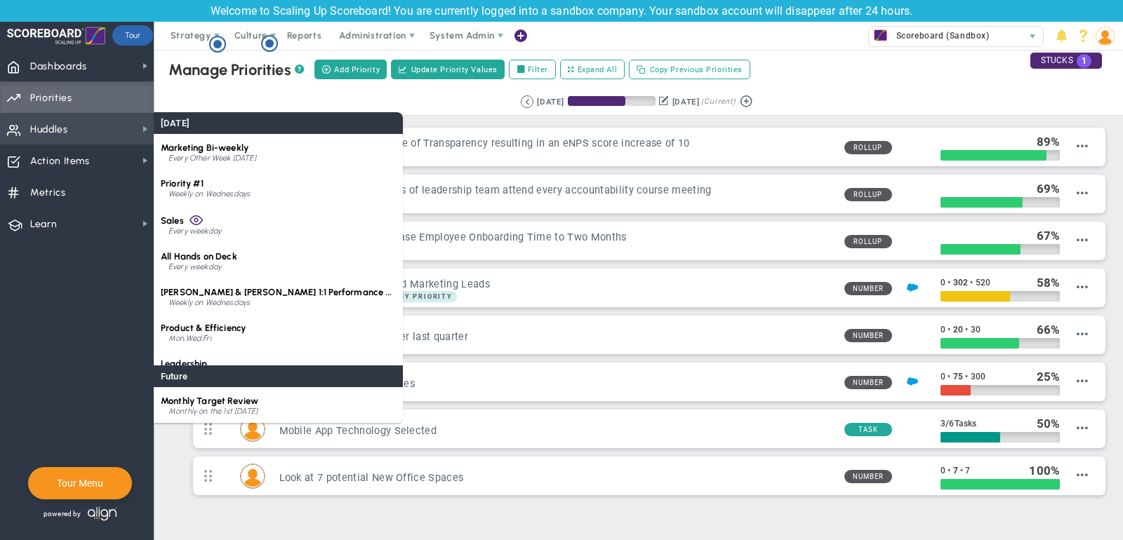
click at [86, 119] on span "Huddles Huddles" at bounding box center [77, 129] width 154 height 32
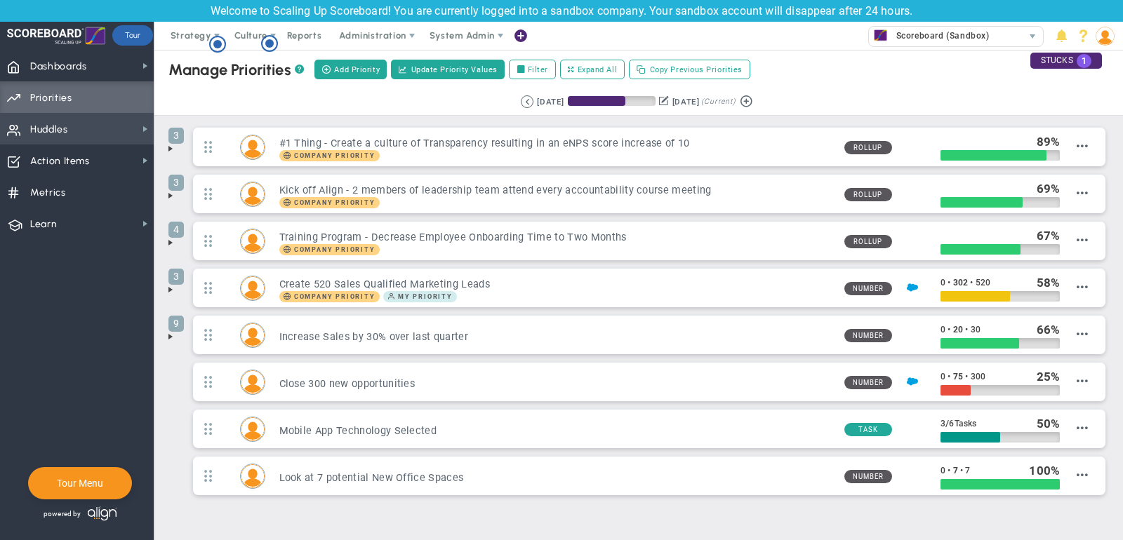
click at [86, 120] on span "Huddles Huddles" at bounding box center [77, 129] width 154 height 32
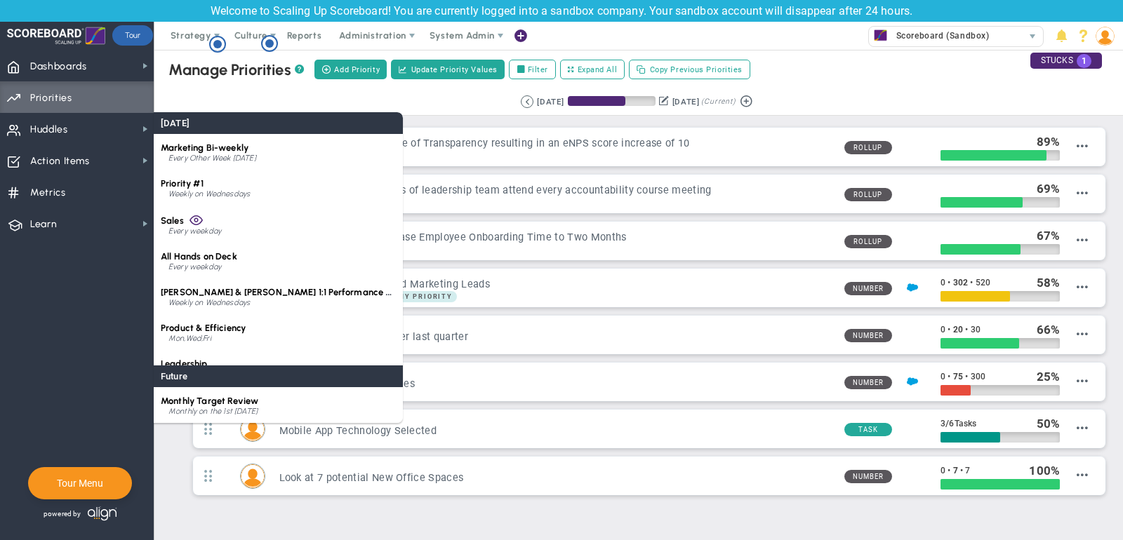
scroll to position [20, 0]
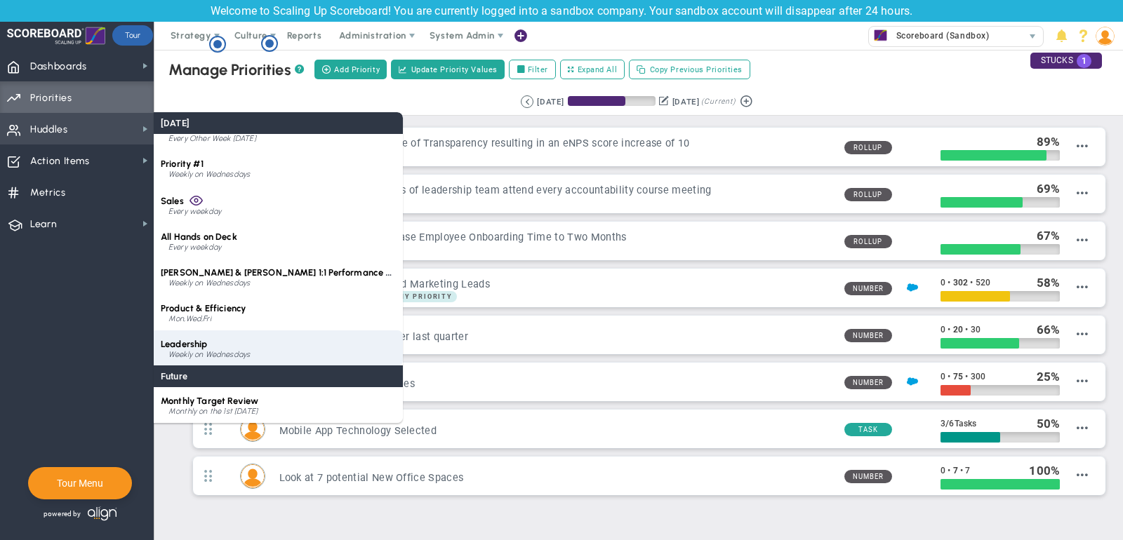
click at [237, 356] on div "Weekly on Wednesdays" at bounding box center [281, 355] width 227 height 8
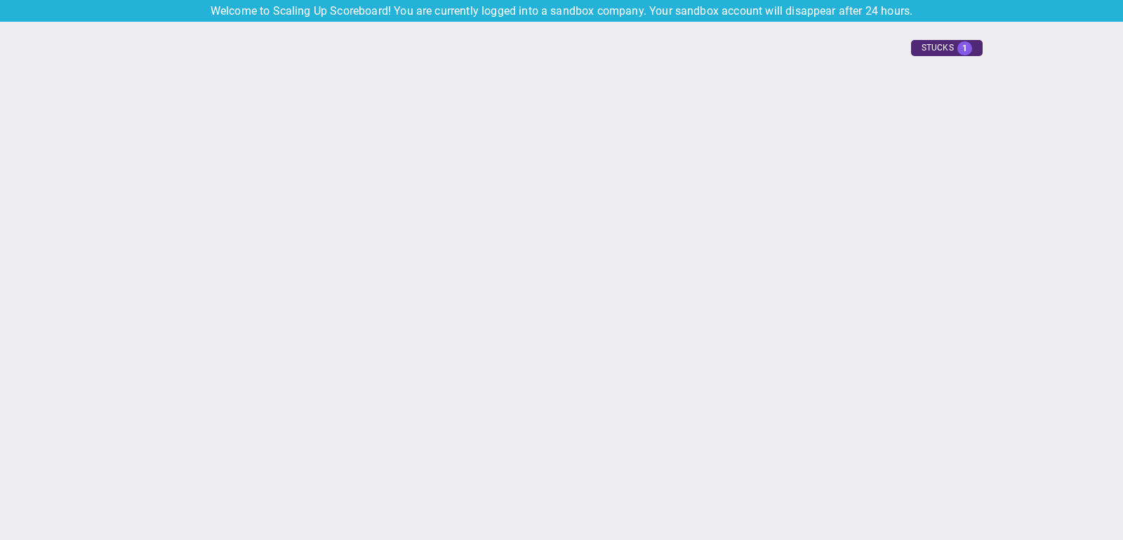
type input "[DATE]"
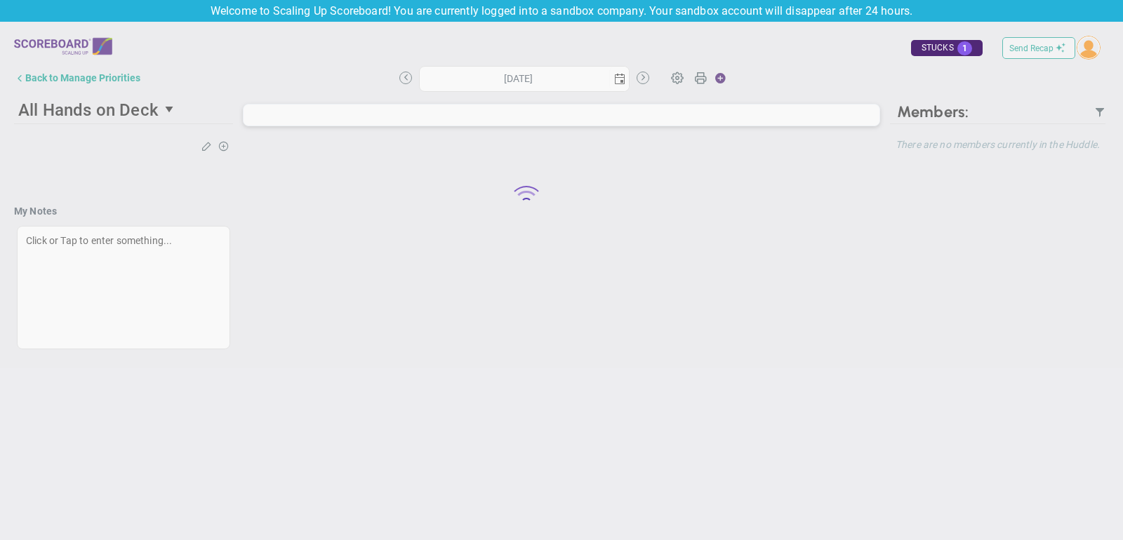
type input "[DATE]"
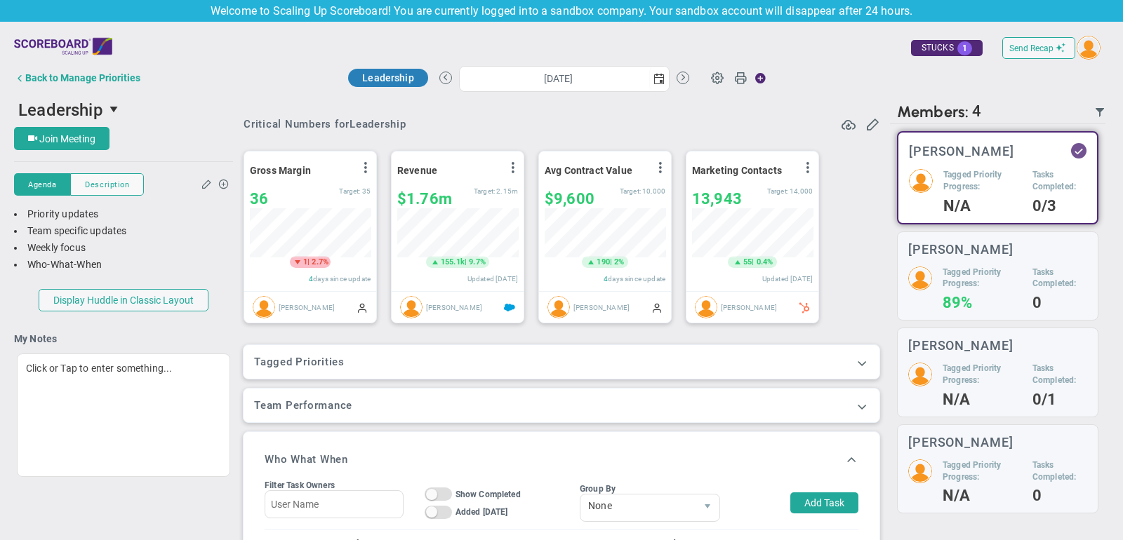
scroll to position [49, 121]
click at [861, 366] on span at bounding box center [862, 363] width 14 height 14
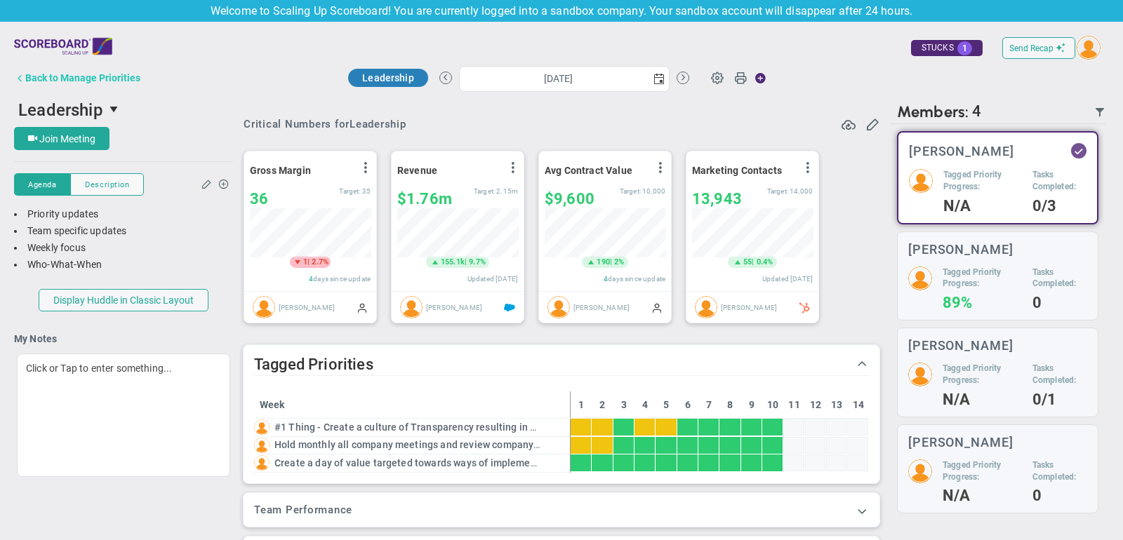
click at [74, 71] on button "Back to Manage Priorities" at bounding box center [77, 78] width 126 height 28
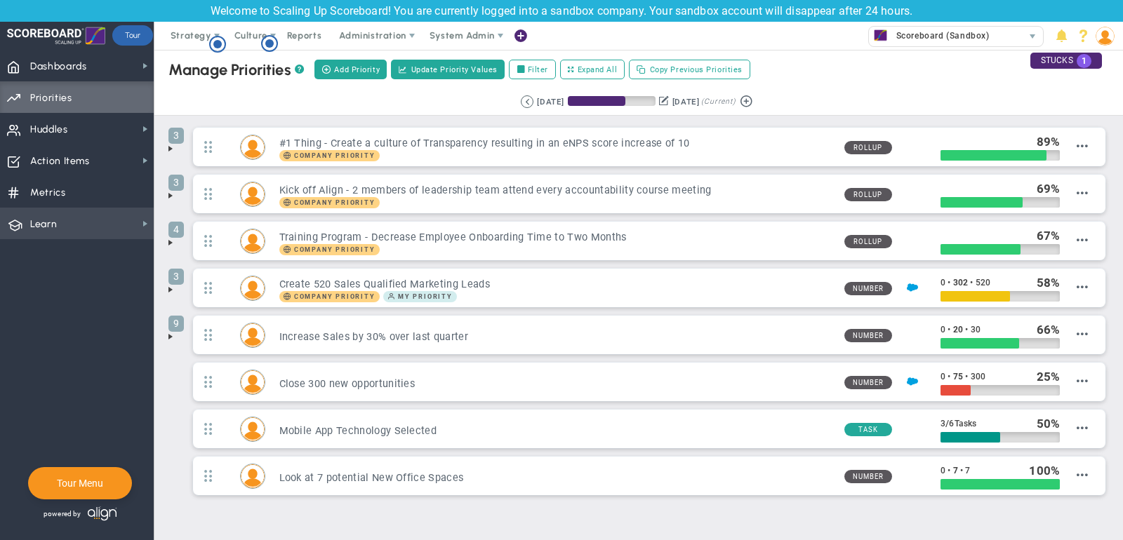
click at [66, 227] on span "Learn Learn" at bounding box center [77, 224] width 154 height 32
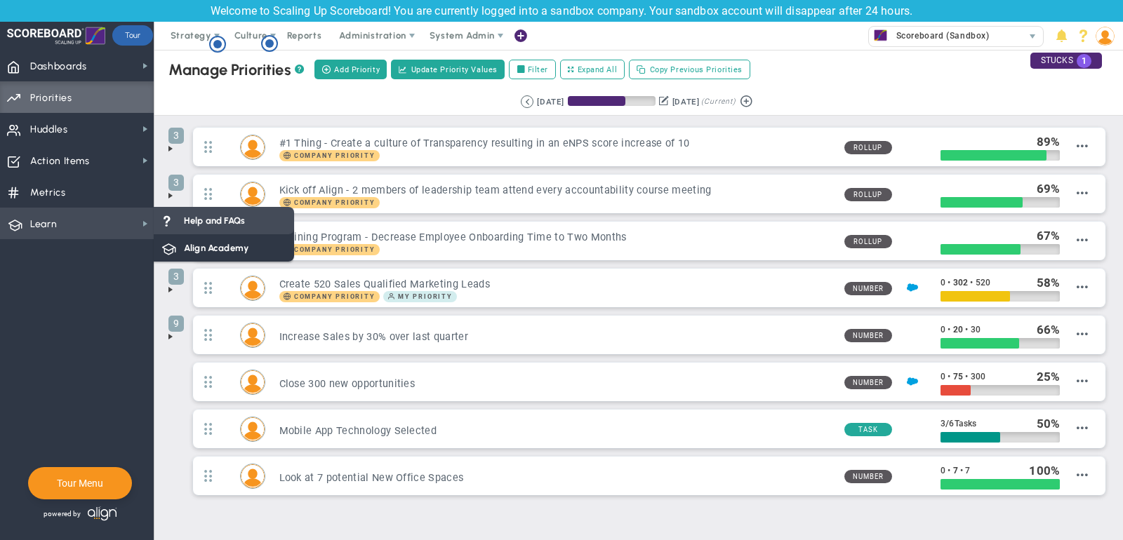
click at [171, 222] on span at bounding box center [167, 220] width 13 height 13
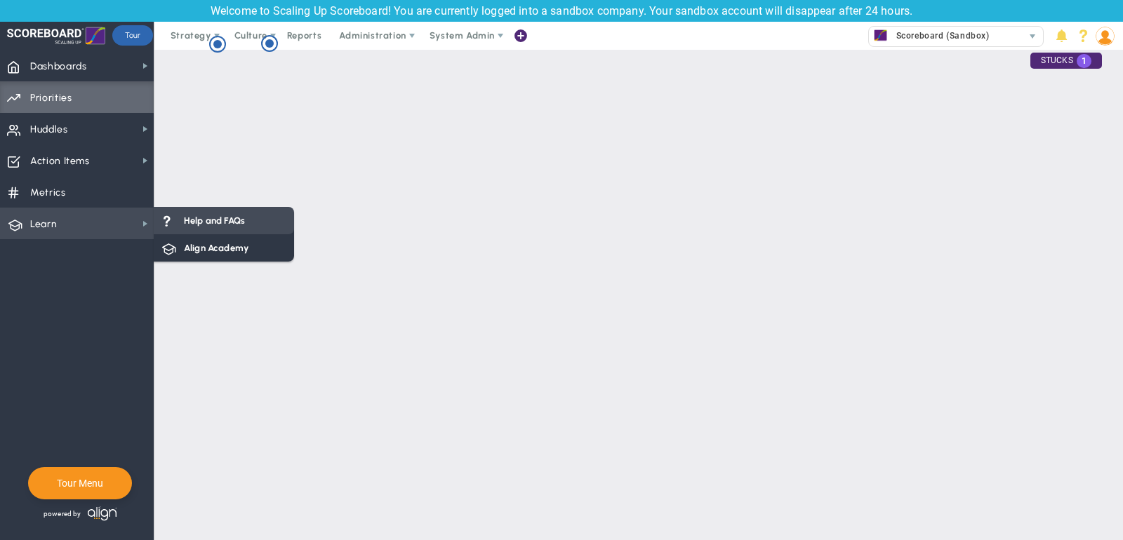
checkbox input "true"
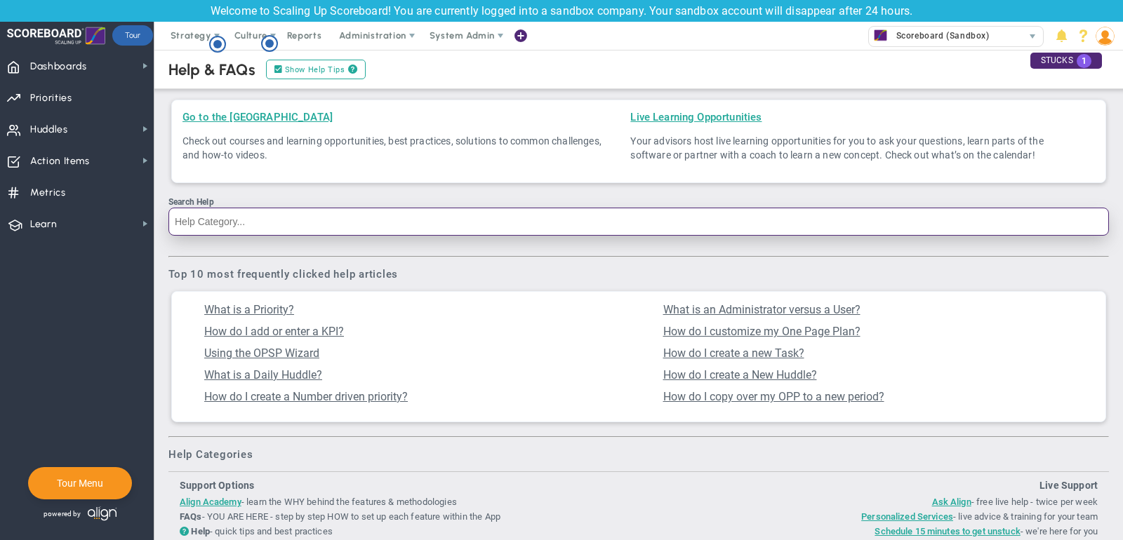
click at [304, 213] on input "Search Help" at bounding box center [638, 222] width 941 height 28
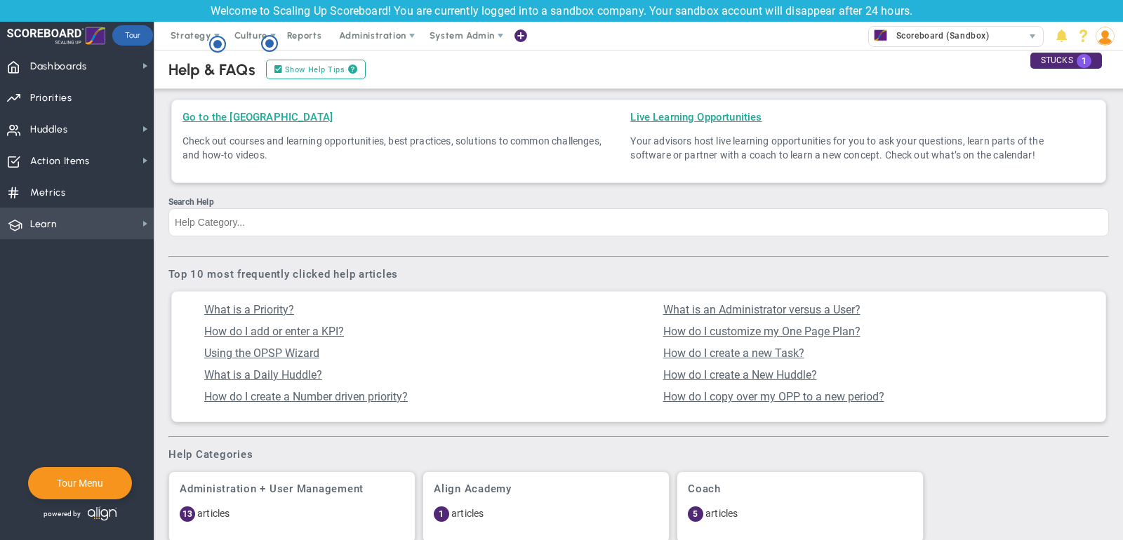
click at [123, 227] on span "Learn Learn" at bounding box center [77, 224] width 154 height 32
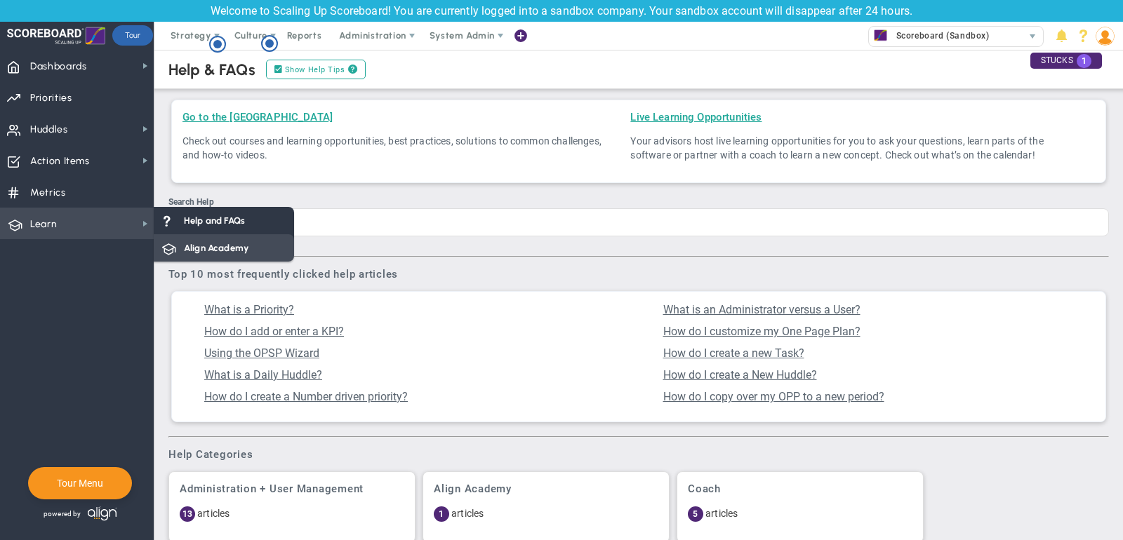
click at [208, 246] on span "Align Academy" at bounding box center [216, 247] width 65 height 13
